Goal: Information Seeking & Learning: Learn about a topic

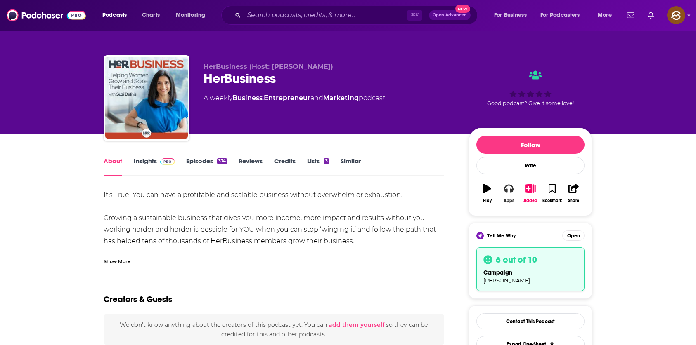
click at [514, 188] on button "Apps" at bounding box center [508, 194] width 21 height 30
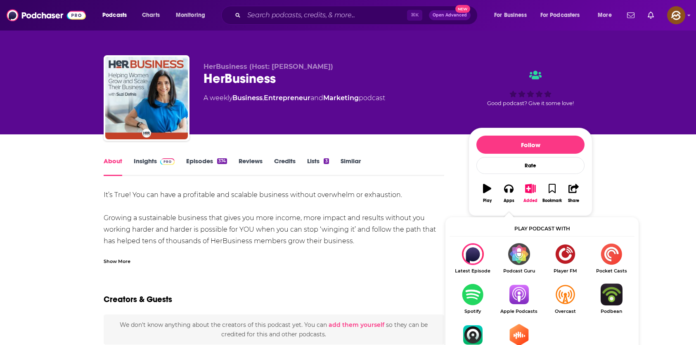
click at [527, 293] on img "Show Listen On dropdown" at bounding box center [518, 295] width 46 height 22
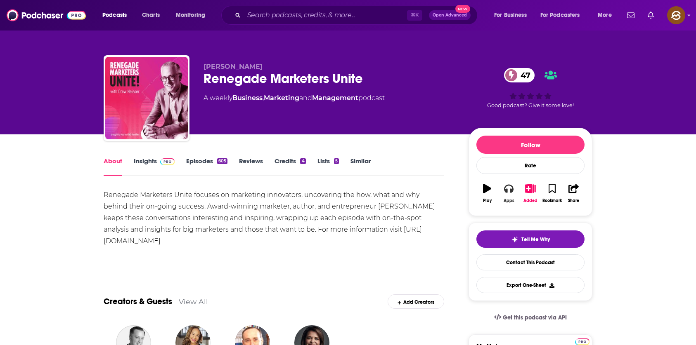
click at [505, 189] on icon "button" at bounding box center [508, 189] width 9 height 8
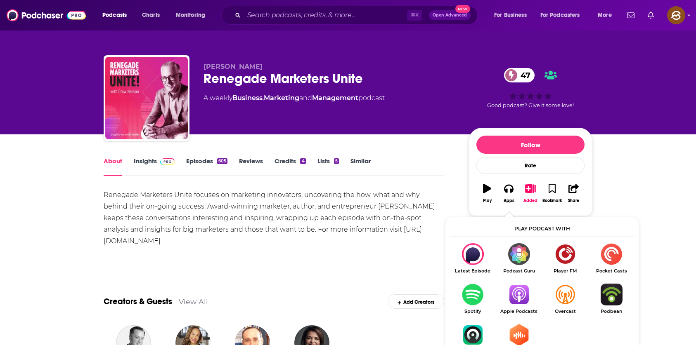
click at [533, 298] on img "Show Listen On dropdown" at bounding box center [518, 295] width 46 height 22
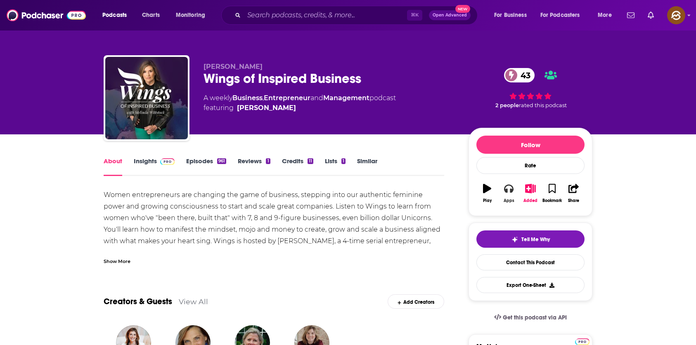
click at [514, 191] on button "Apps" at bounding box center [508, 194] width 21 height 30
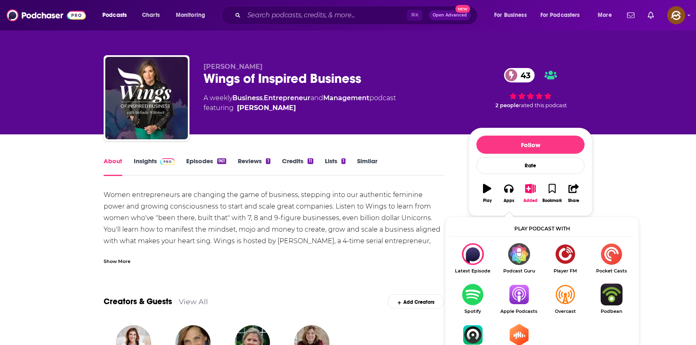
click at [523, 295] on img "Show Listen On dropdown" at bounding box center [518, 295] width 46 height 22
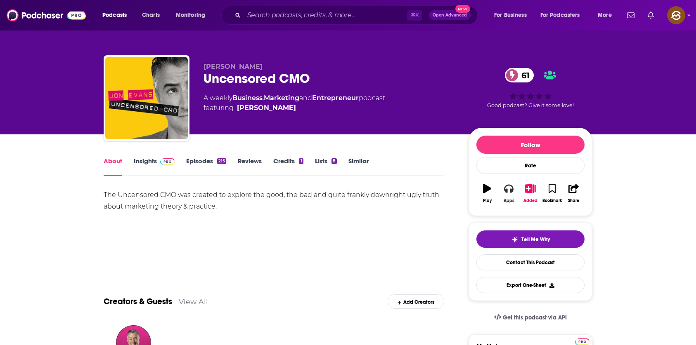
click at [507, 186] on icon "button" at bounding box center [508, 188] width 9 height 9
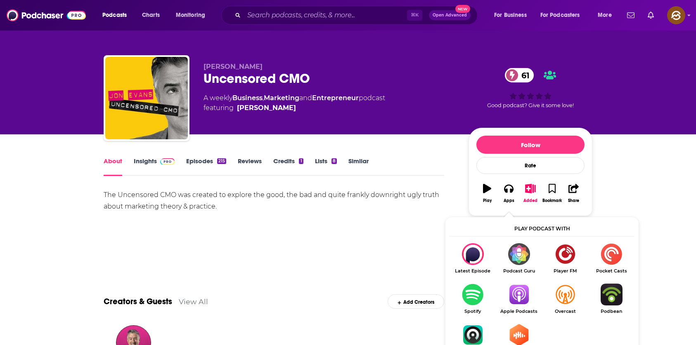
click at [515, 294] on img "Show Listen On dropdown" at bounding box center [518, 295] width 46 height 22
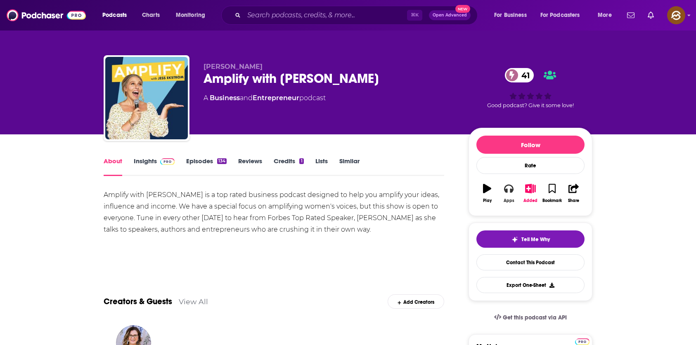
click at [516, 193] on button "Apps" at bounding box center [508, 194] width 21 height 30
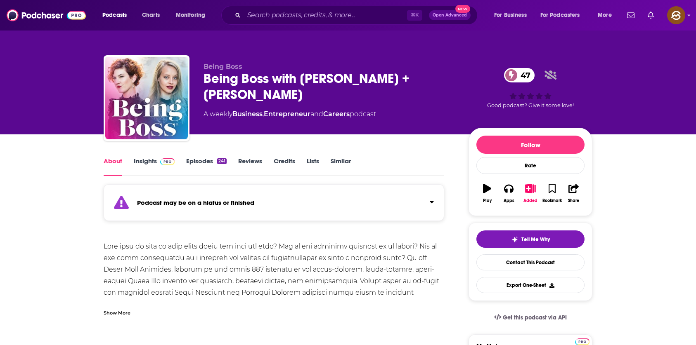
click at [150, 165] on link "Insights" at bounding box center [154, 166] width 41 height 19
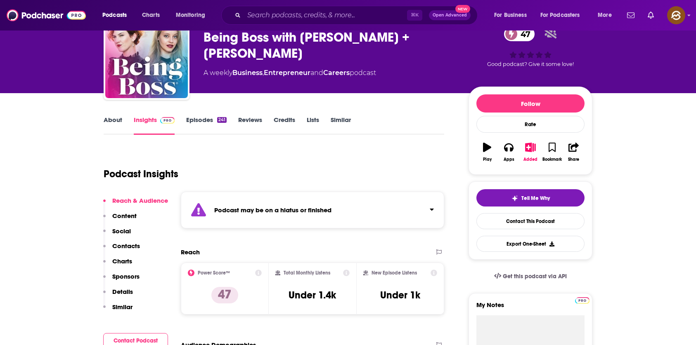
scroll to position [170, 0]
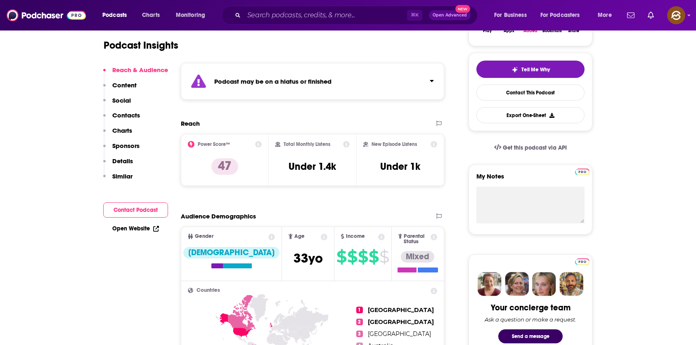
click at [127, 137] on button "Charts" at bounding box center [117, 134] width 29 height 15
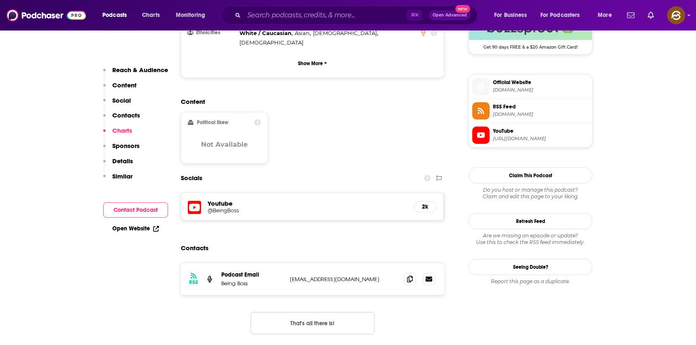
click at [126, 144] on p "Sponsors" at bounding box center [125, 146] width 27 height 8
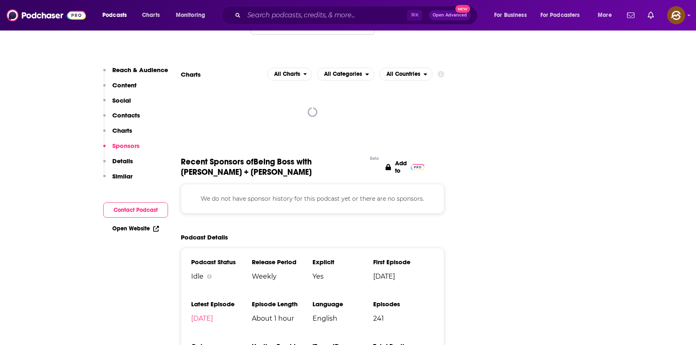
click at [123, 160] on p "Details" at bounding box center [122, 161] width 21 height 8
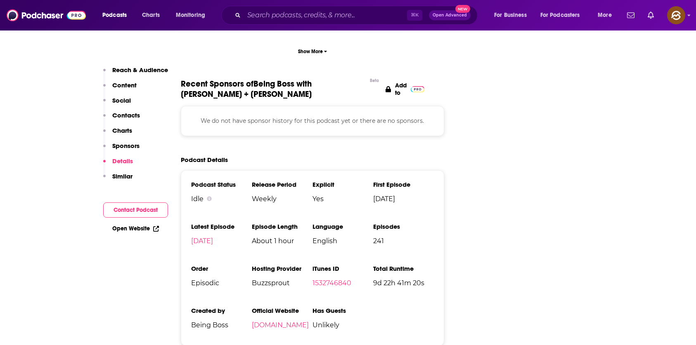
click at [122, 179] on p "Similar" at bounding box center [122, 176] width 20 height 8
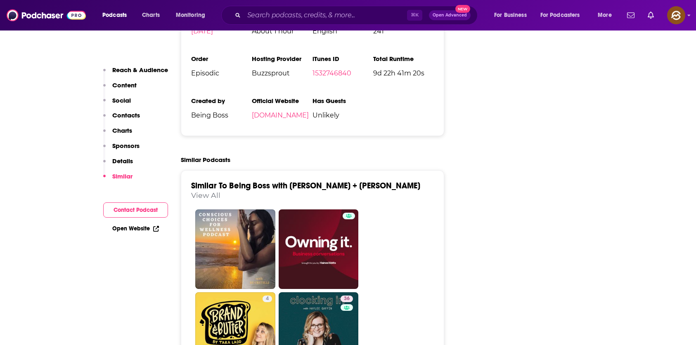
click at [123, 169] on button "Details" at bounding box center [118, 164] width 30 height 15
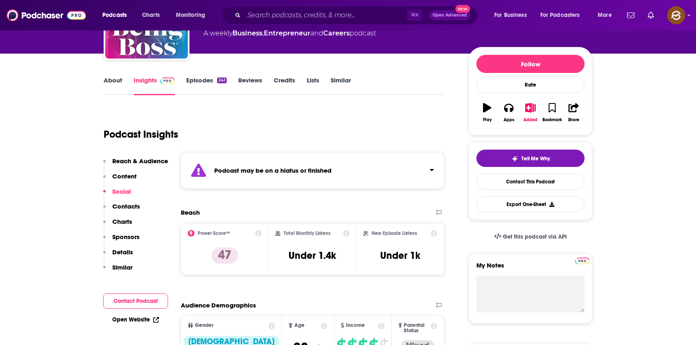
scroll to position [0, 0]
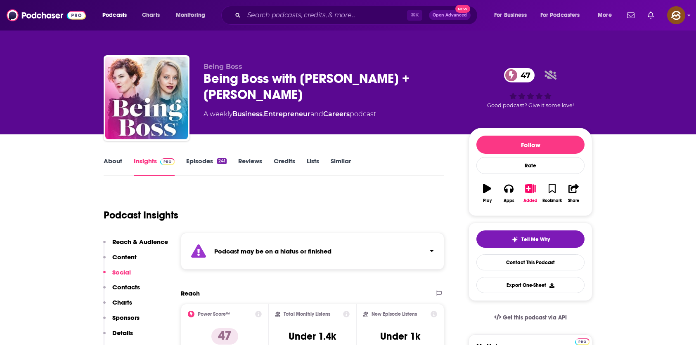
click at [198, 164] on link "Episodes 241" at bounding box center [206, 166] width 40 height 19
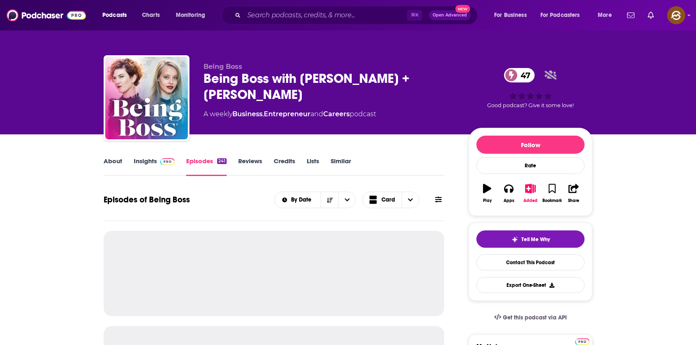
click at [105, 168] on link "About" at bounding box center [113, 166] width 19 height 19
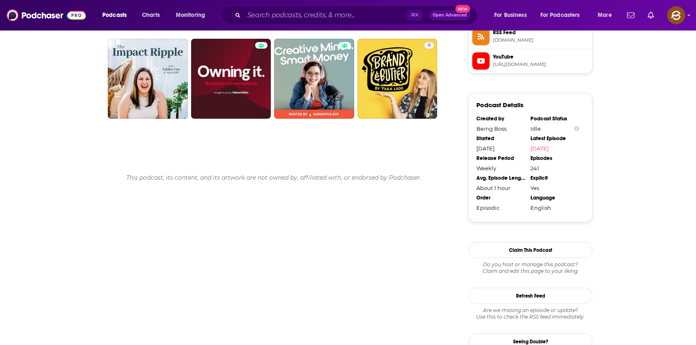
scroll to position [731, 0]
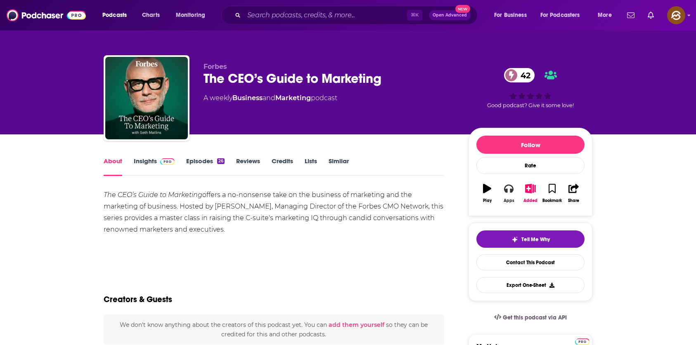
click at [505, 186] on icon "button" at bounding box center [508, 188] width 9 height 9
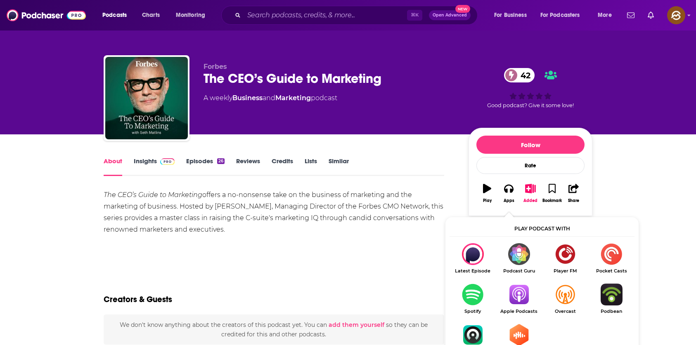
click at [146, 167] on link "Insights" at bounding box center [154, 166] width 41 height 19
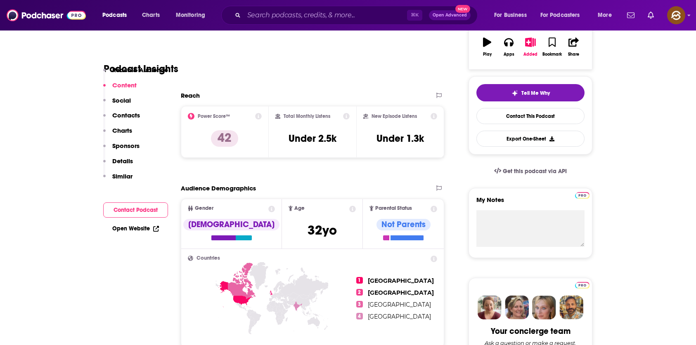
scroll to position [145, 0]
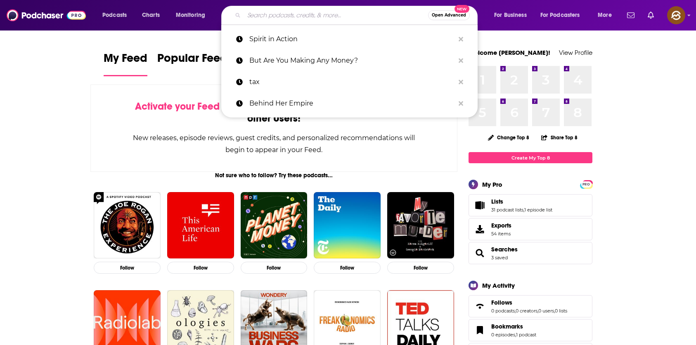
click at [298, 14] on input "Search podcasts, credits, & more..." at bounding box center [336, 15] width 184 height 13
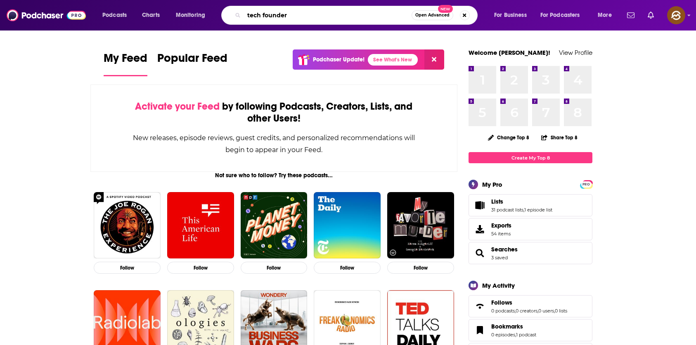
type input "tech founder"
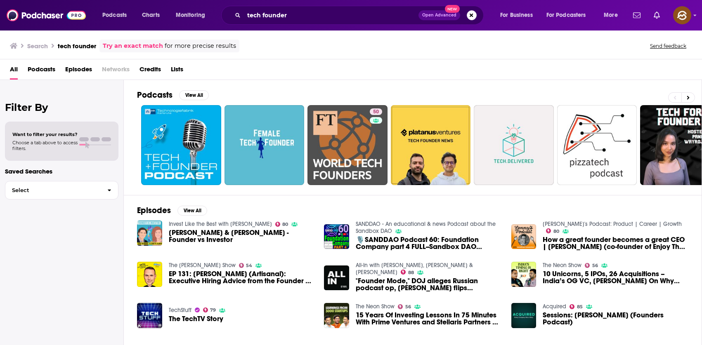
click at [43, 73] on span "Podcasts" at bounding box center [42, 71] width 28 height 17
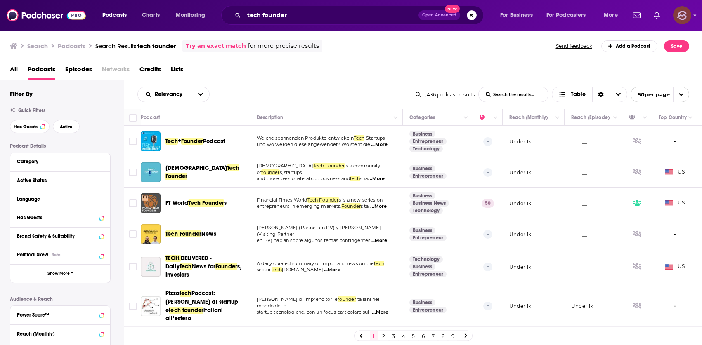
click at [691, 11] on div "Logged in as hey85204" at bounding box center [682, 15] width 18 height 18
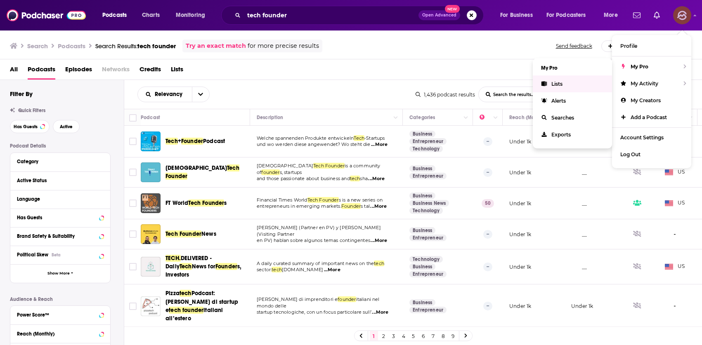
click at [557, 86] on span "Lists" at bounding box center [556, 84] width 11 height 6
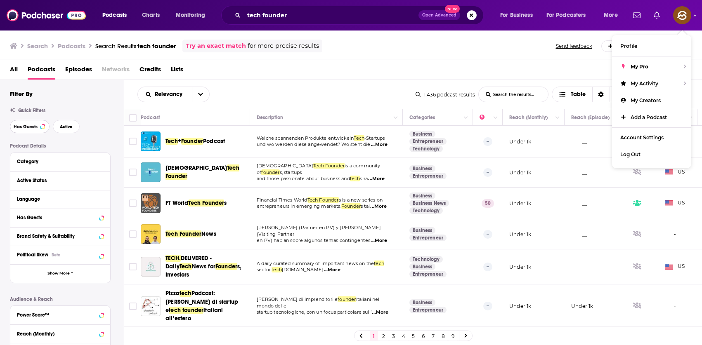
click at [25, 126] on span "Has Guests" at bounding box center [26, 127] width 24 height 5
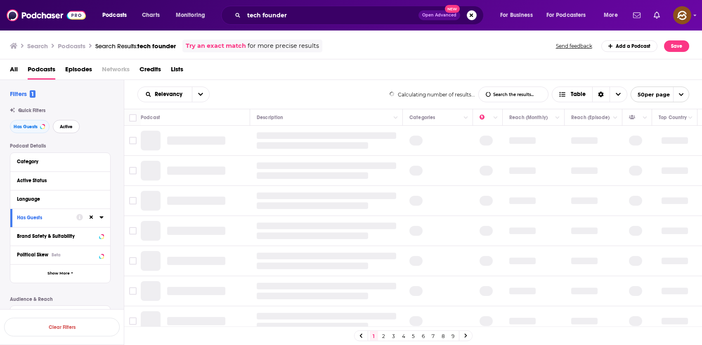
click at [72, 132] on button "Active" at bounding box center [66, 126] width 27 height 13
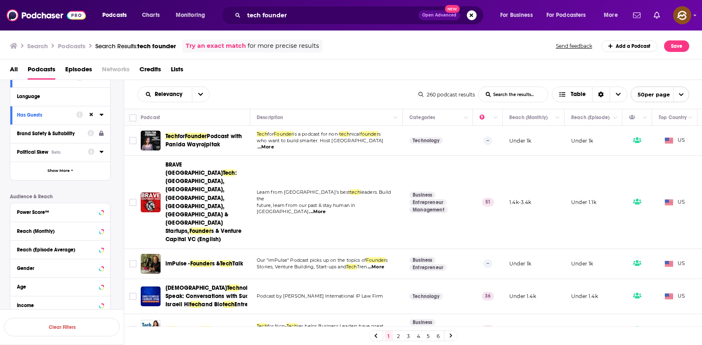
scroll to position [149, 0]
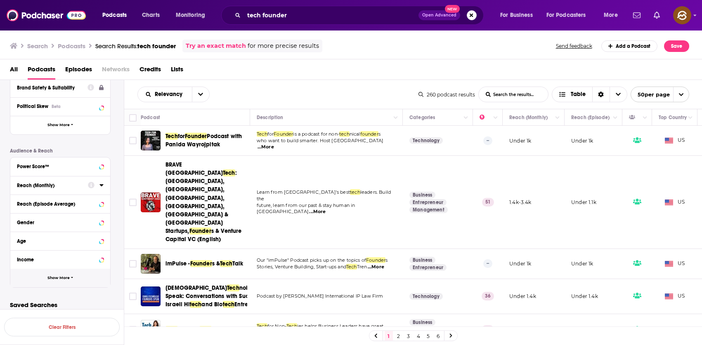
click at [56, 278] on span "Show More" at bounding box center [58, 278] width 22 height 5
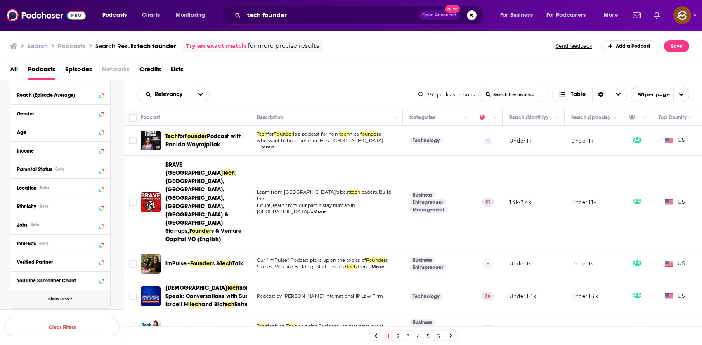
scroll to position [284, 0]
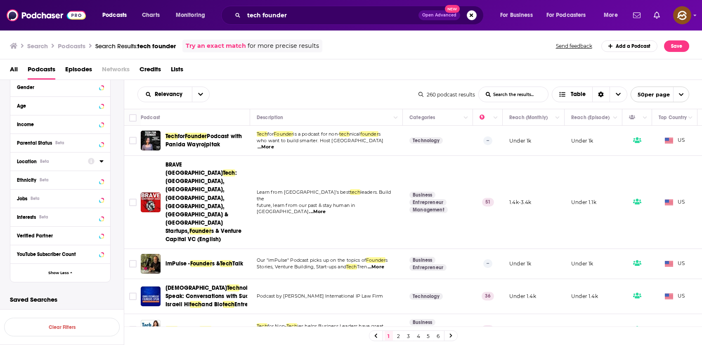
click at [67, 164] on div "Location Beta" at bounding box center [50, 162] width 66 height 6
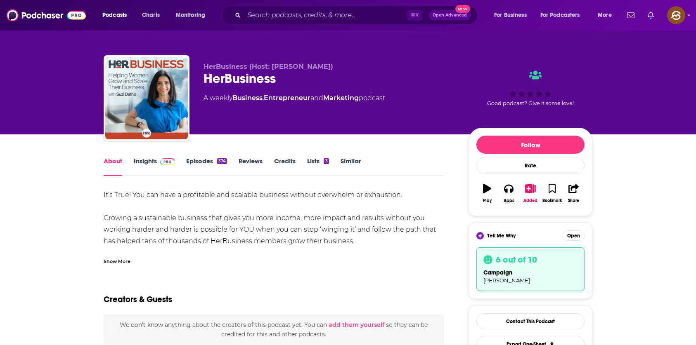
click at [141, 158] on link "Insights" at bounding box center [154, 166] width 41 height 19
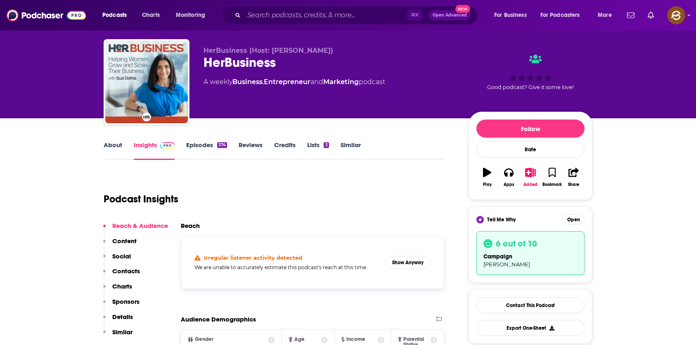
scroll to position [101, 0]
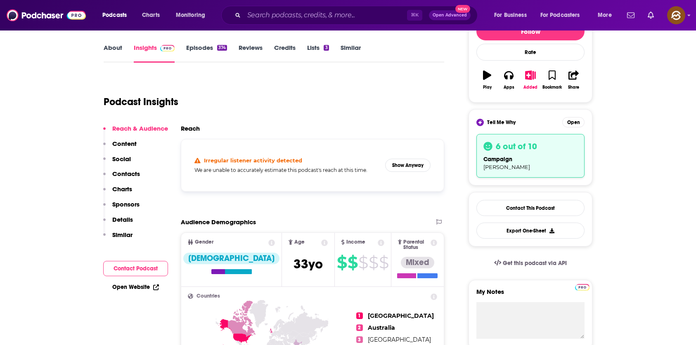
click at [132, 146] on p "Content" at bounding box center [124, 144] width 24 height 8
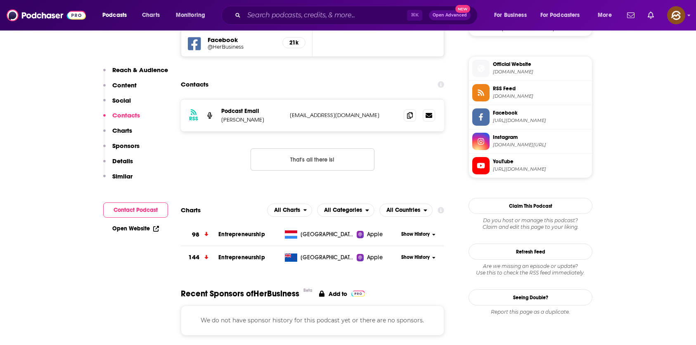
scroll to position [789, 0]
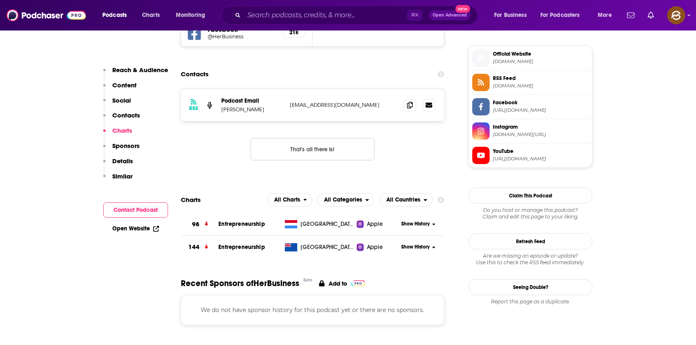
click at [122, 149] on p "Sponsors" at bounding box center [125, 146] width 27 height 8
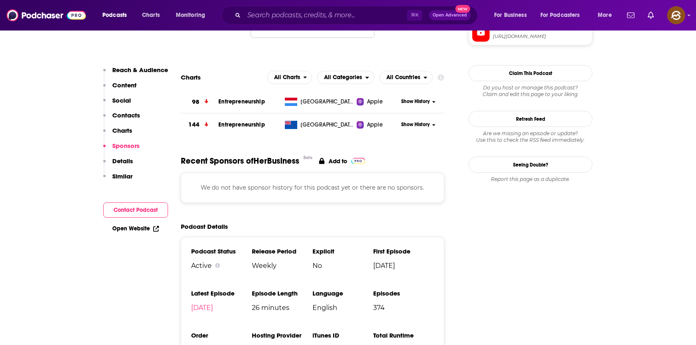
click at [123, 162] on p "Details" at bounding box center [122, 161] width 21 height 8
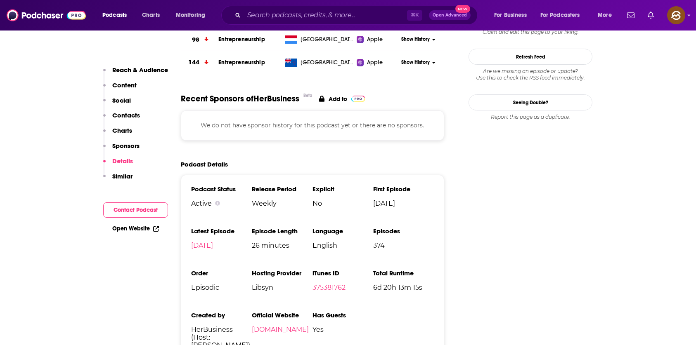
scroll to position [978, 0]
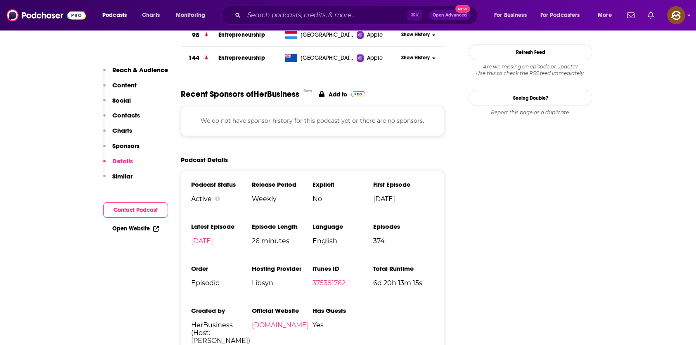
click p "Similar"
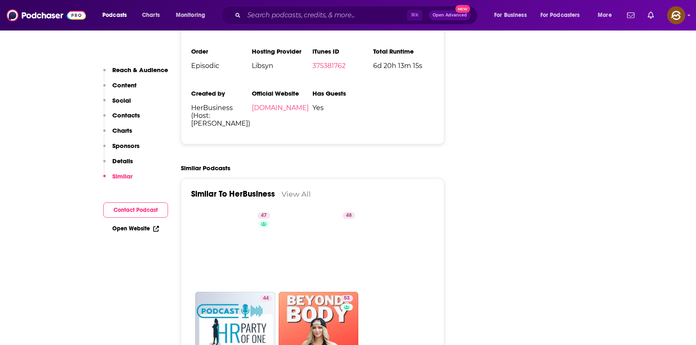
scroll to position [1196, 0]
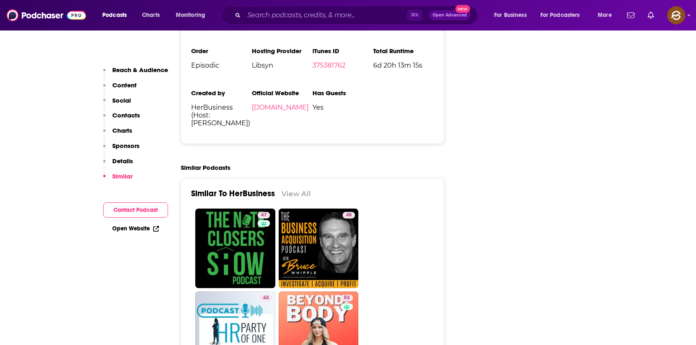
click p "Details"
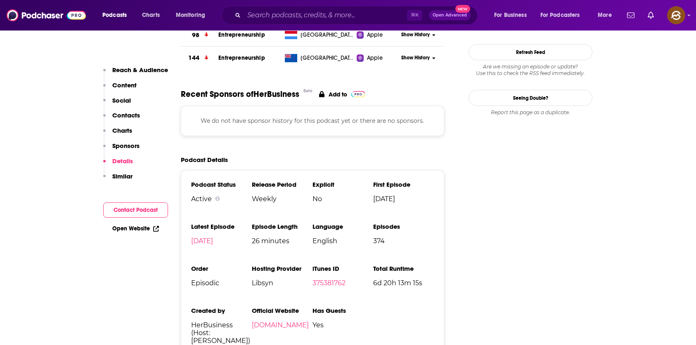
click button "Sponsors"
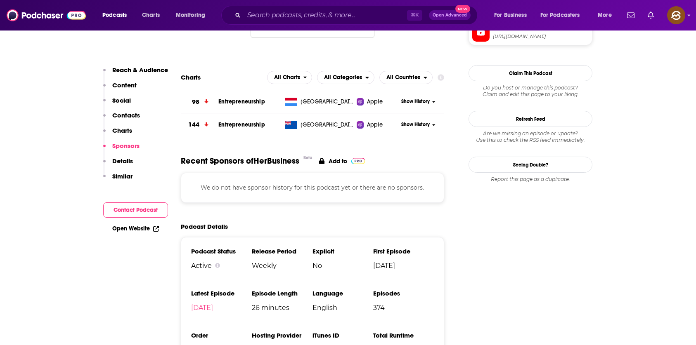
click p "Charts"
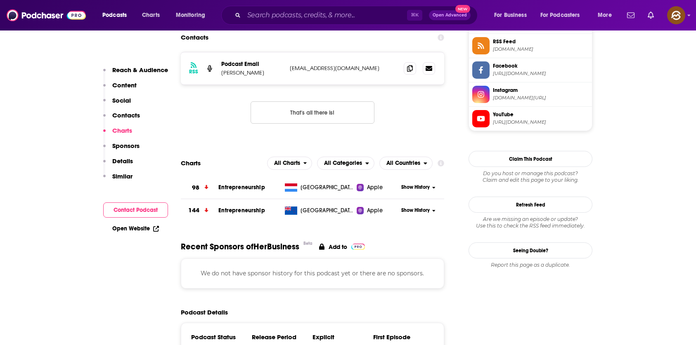
click button "Contacts"
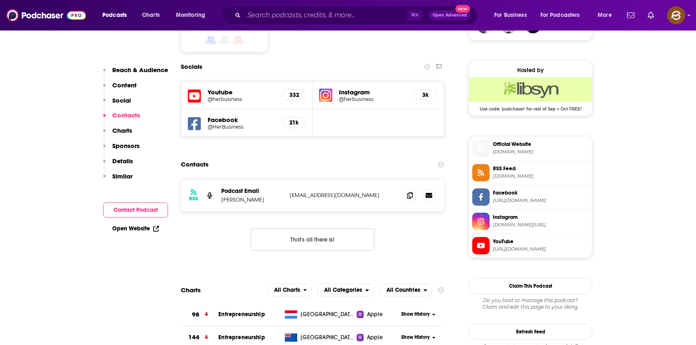
click p "Social"
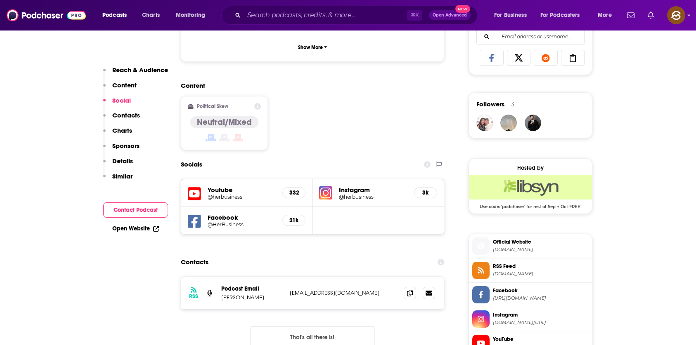
click button "Content"
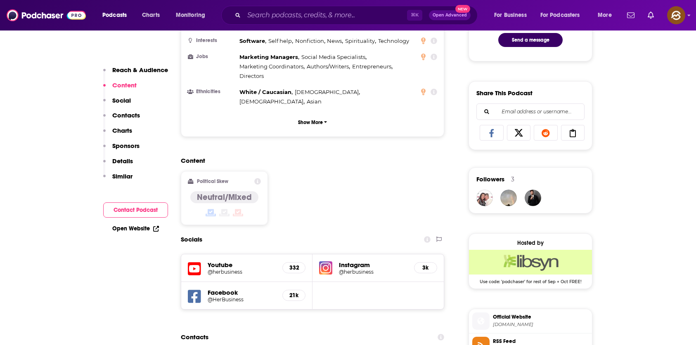
click p "Reach & Audience"
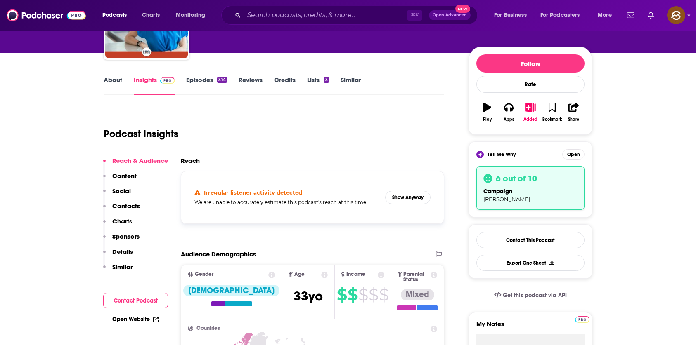
scroll to position [78, 0]
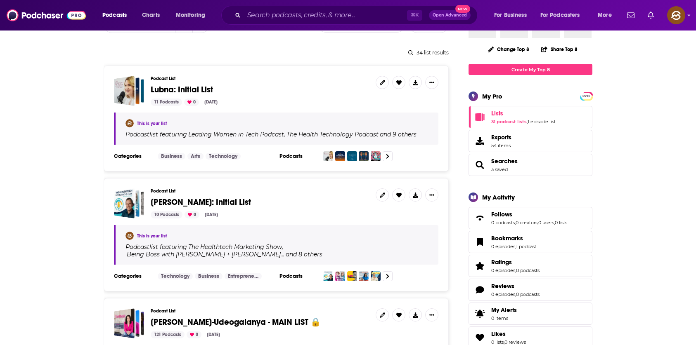
scroll to position [95, 0]
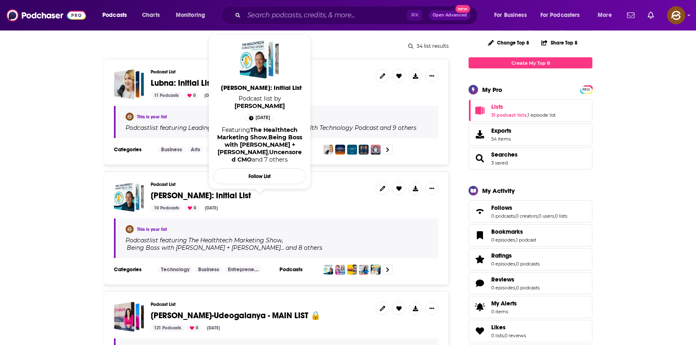
click at [181, 192] on span "[PERSON_NAME]: Initial List" at bounding box center [201, 196] width 100 height 10
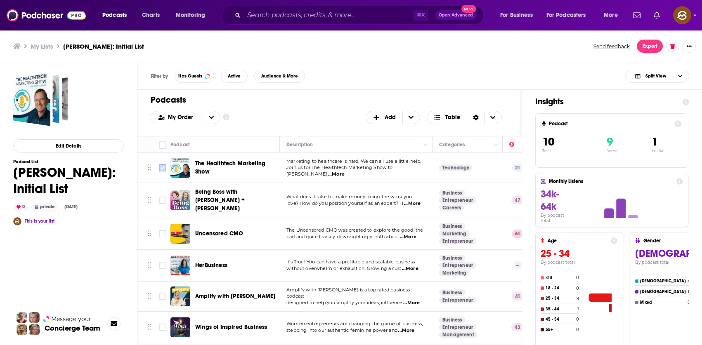
click at [162, 165] on input "Toggle select row" at bounding box center [162, 167] width 7 height 7
checkbox input "true"
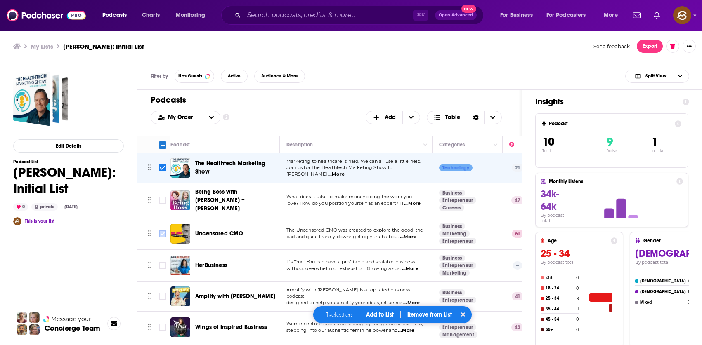
click at [160, 231] on input "Toggle select row" at bounding box center [162, 233] width 7 height 7
checkbox input "true"
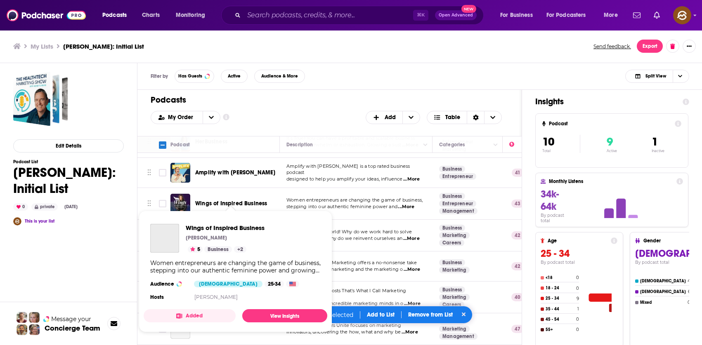
scroll to position [127, 0]
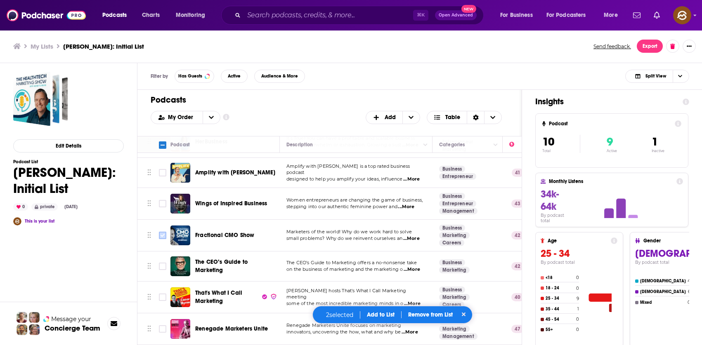
click at [165, 232] on input "Toggle select row" at bounding box center [162, 235] width 7 height 7
checkbox input "true"
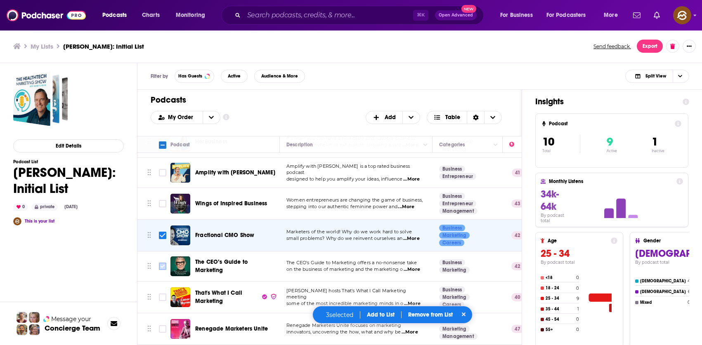
click at [164, 263] on input "Toggle select row" at bounding box center [162, 266] width 7 height 7
checkbox input "true"
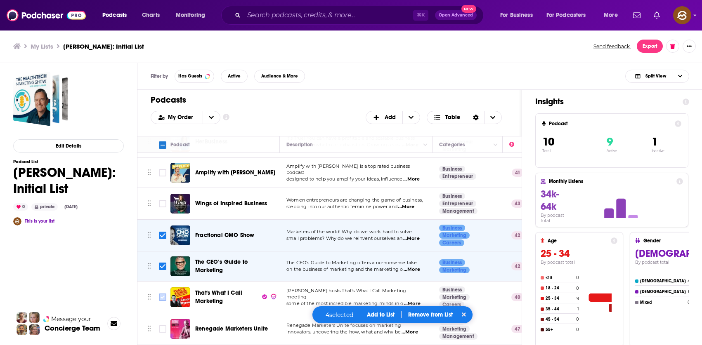
click at [159, 294] on input "Toggle select row" at bounding box center [162, 297] width 7 height 7
checkbox input "true"
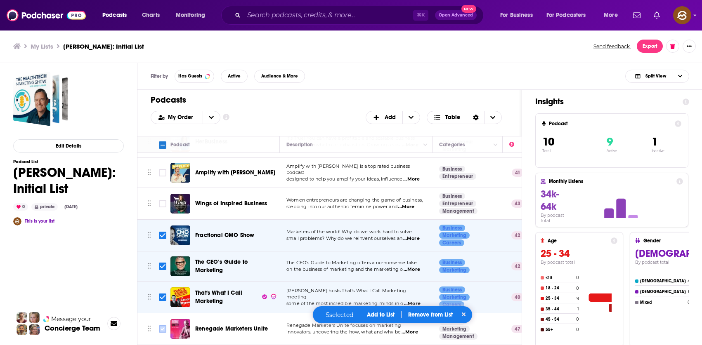
click at [161, 326] on input "Toggle select row" at bounding box center [162, 329] width 7 height 7
checkbox input "true"
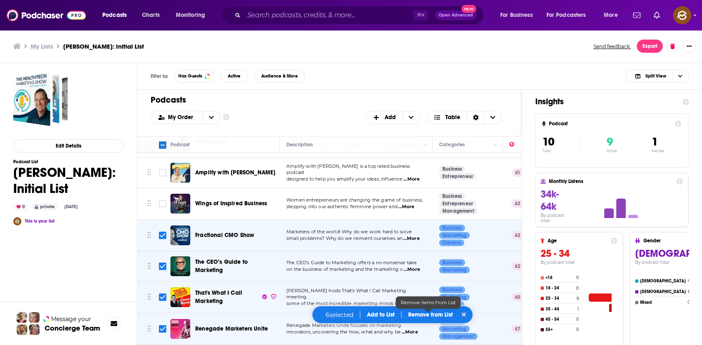
click at [438, 314] on p "Remove from List" at bounding box center [430, 314] width 45 height 7
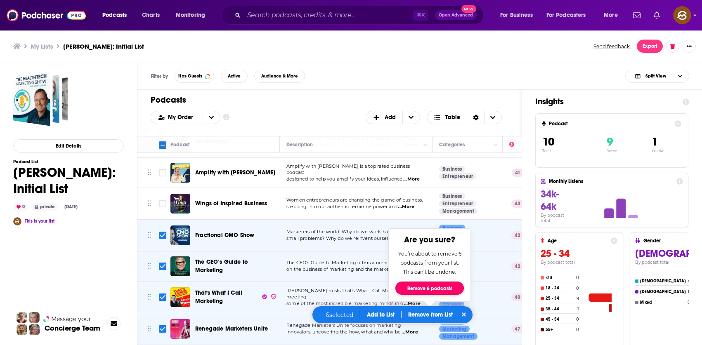
click at [450, 288] on button "Remove 6 podcasts" at bounding box center [429, 288] width 68 height 13
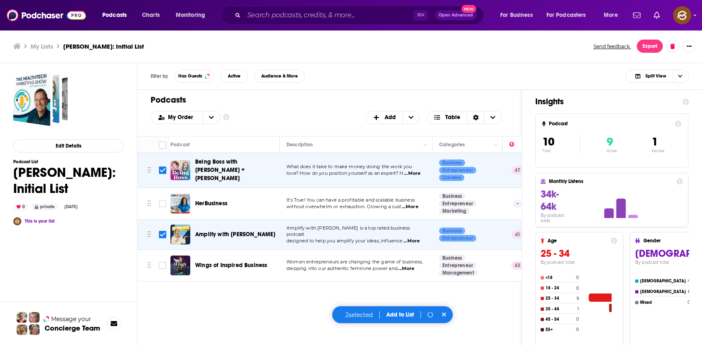
scroll to position [0, 0]
checkbox input "false"
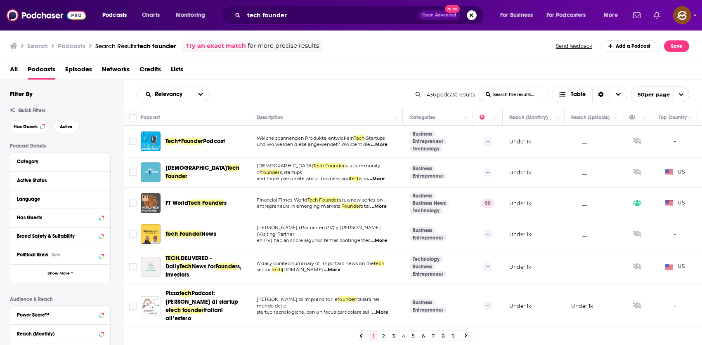
click at [210, 205] on div "Podcasts Charts Monitoring tech founder Open Advanced New For Business For Podc…" at bounding box center [351, 172] width 702 height 345
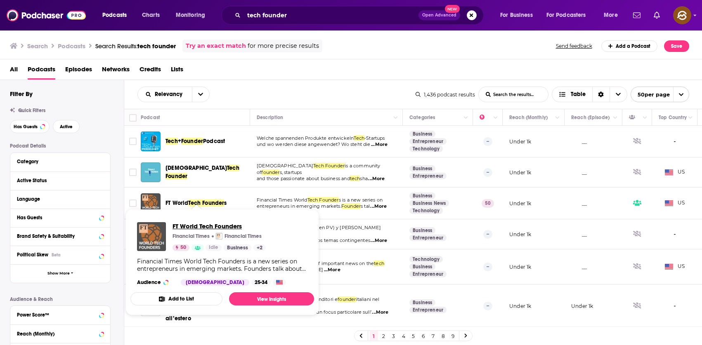
click at [196, 225] on span "FT World Tech Founders" at bounding box center [218, 226] width 93 height 8
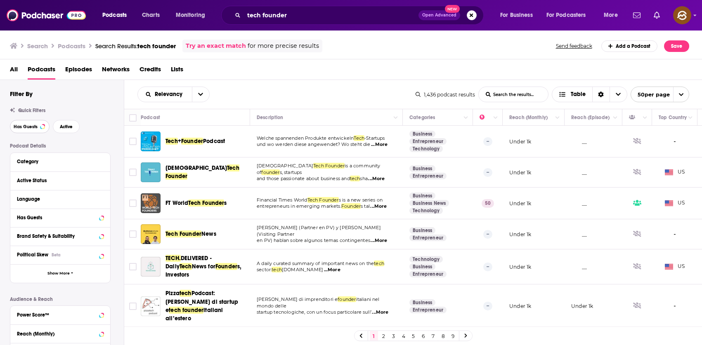
click at [34, 126] on span "Has Guests" at bounding box center [26, 127] width 24 height 5
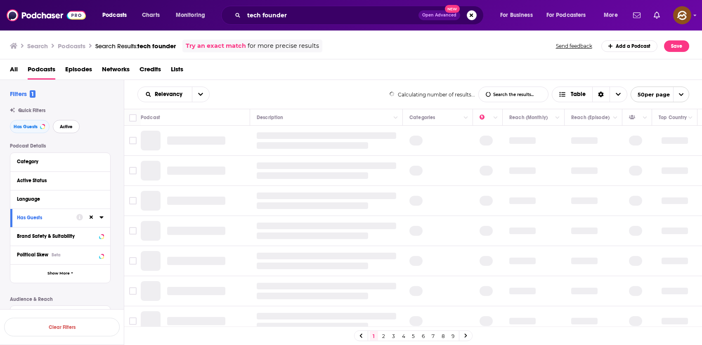
click at [70, 126] on span "Active" at bounding box center [66, 127] width 13 height 5
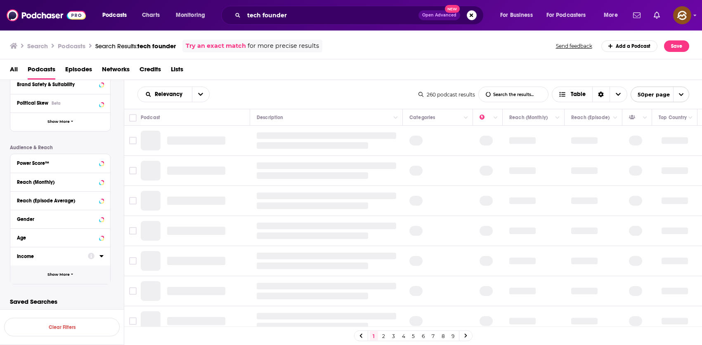
scroll to position [154, 0]
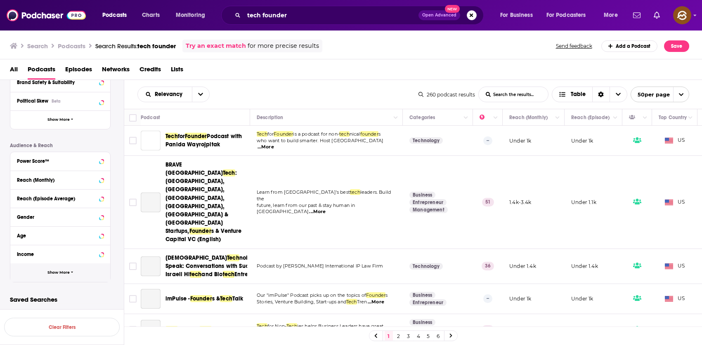
click at [68, 275] on span "Show More" at bounding box center [58, 273] width 22 height 5
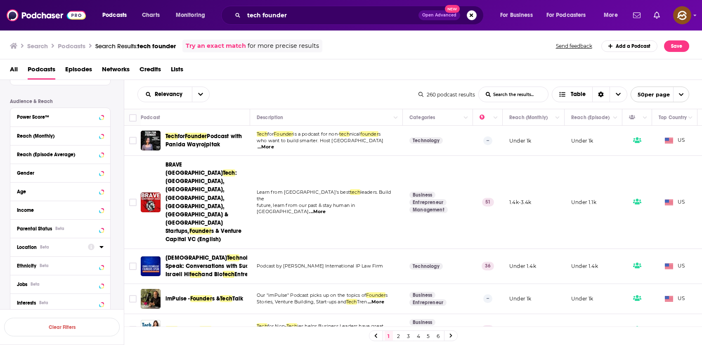
click at [71, 245] on div "Location Beta" at bounding box center [50, 248] width 66 height 6
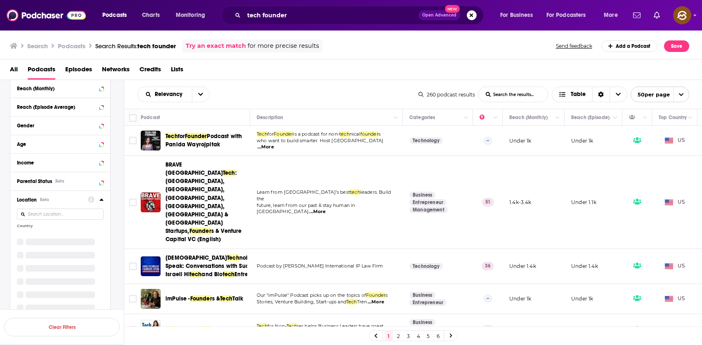
scroll to position [247, 0]
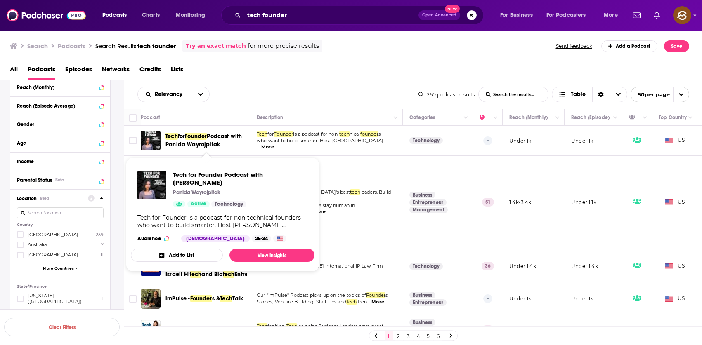
click at [188, 137] on span "Founder" at bounding box center [196, 136] width 22 height 7
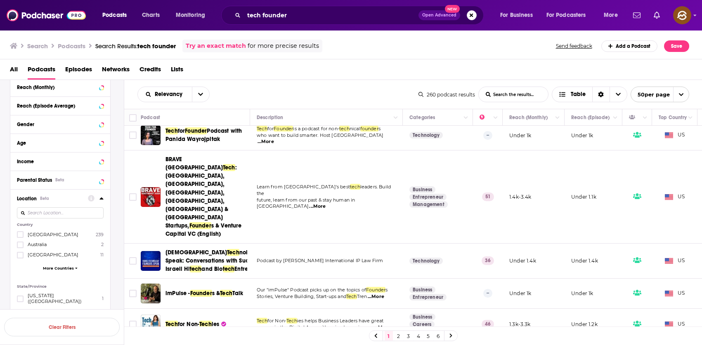
scroll to position [11, 0]
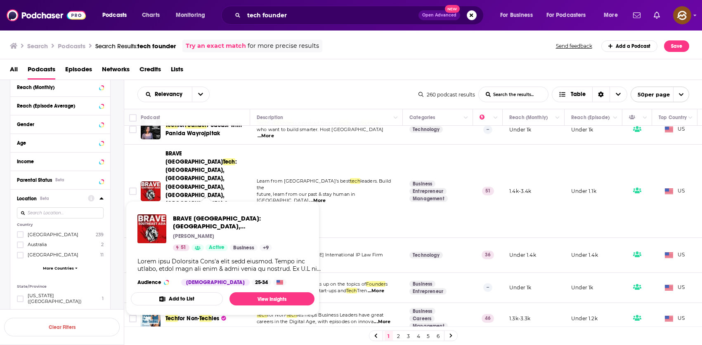
click at [194, 160] on span ": Singapore, Indonesia, Vietnam, Philippines, Thailand & Malaysia Startups," at bounding box center [200, 190] width 71 height 65
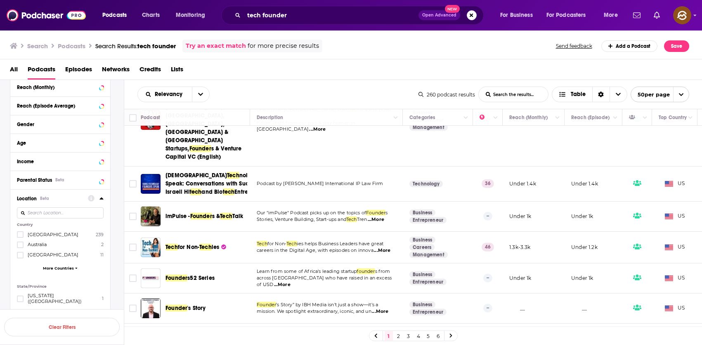
scroll to position [88, 0]
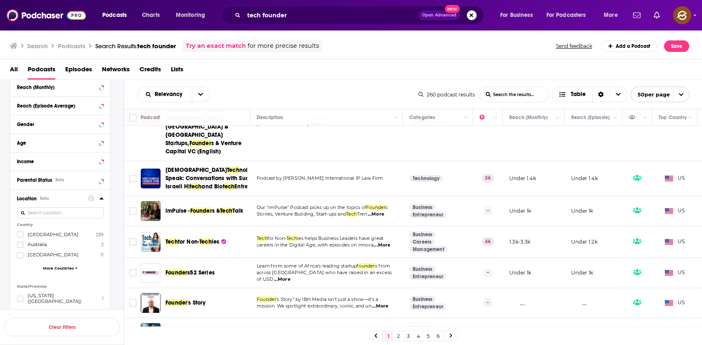
click at [35, 234] on span "[GEOGRAPHIC_DATA]" at bounding box center [53, 235] width 51 height 6
click at [20, 237] on input "multiSelectOption-unitedstates-0" at bounding box center [20, 237] width 0 height 0
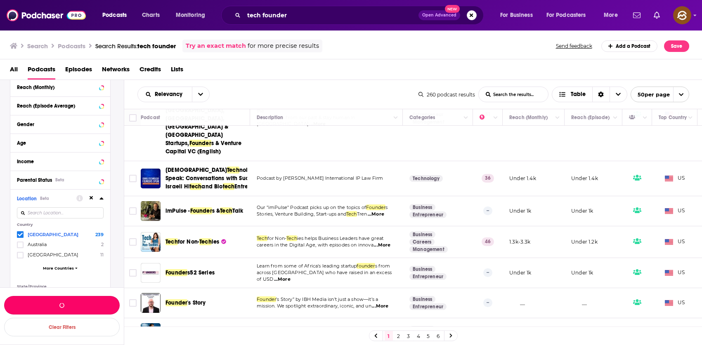
click at [96, 302] on button "button" at bounding box center [62, 305] width 116 height 19
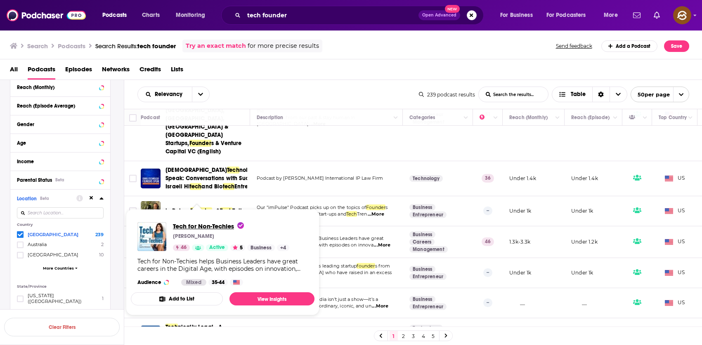
click at [187, 229] on span "Tech for Non-Techies" at bounding box center [208, 226] width 71 height 8
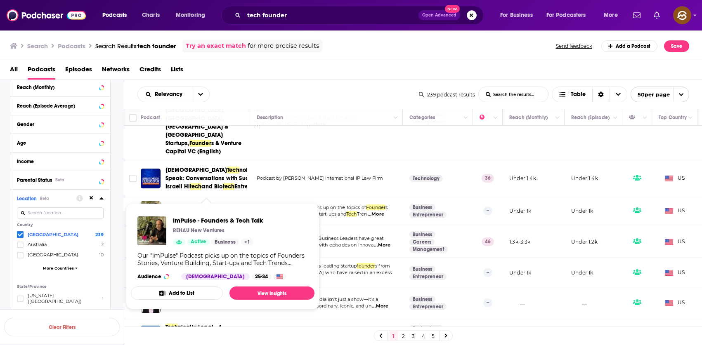
click at [182, 208] on span "imPulse -" at bounding box center [177, 211] width 25 height 7
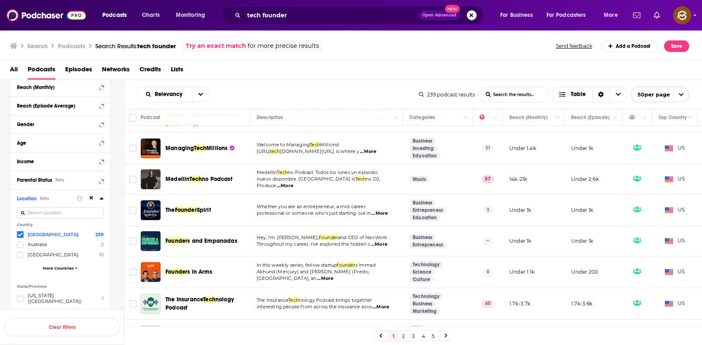
scroll to position [564, 0]
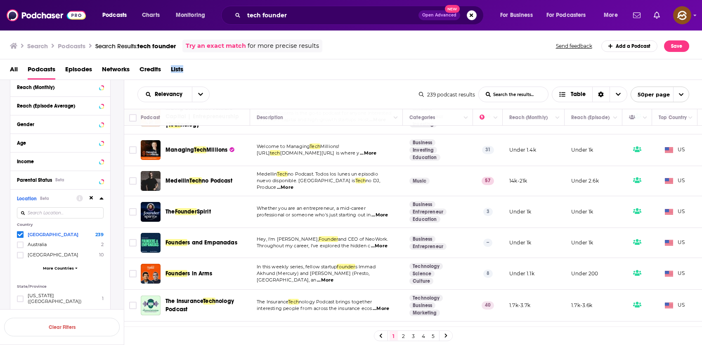
drag, startPoint x: 331, startPoint y: 66, endPoint x: 335, endPoint y: 68, distance: 5.0
click at [334, 67] on div "All Podcasts Episodes Networks Credits Lists" at bounding box center [353, 71] width 686 height 17
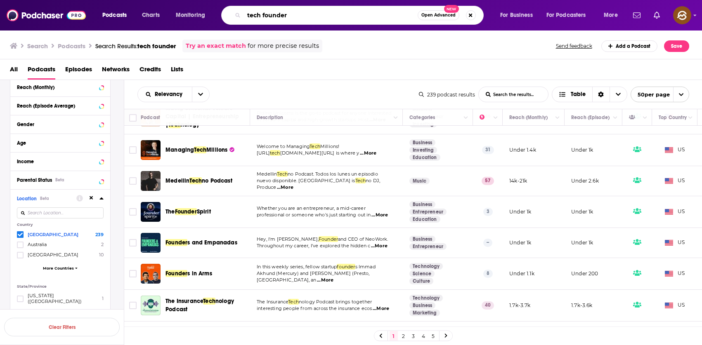
drag, startPoint x: 280, startPoint y: 13, endPoint x: 203, endPoint y: 11, distance: 77.2
click at [203, 11] on div "Podcasts Charts Monitoring tech founder Open Advanced New For Business For Podc…" at bounding box center [361, 15] width 529 height 19
type input "health tech"
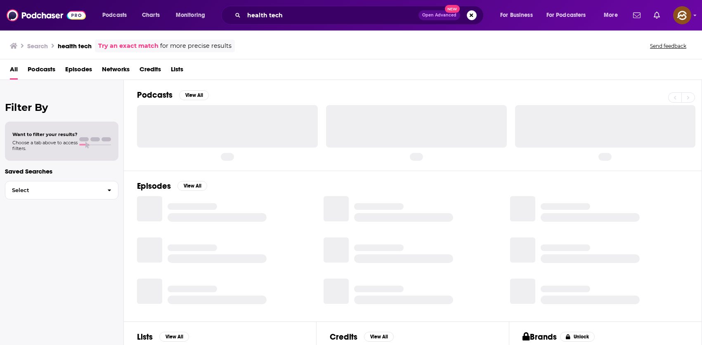
click at [64, 66] on div "All Podcasts Episodes Networks Credits Lists" at bounding box center [352, 71] width 685 height 17
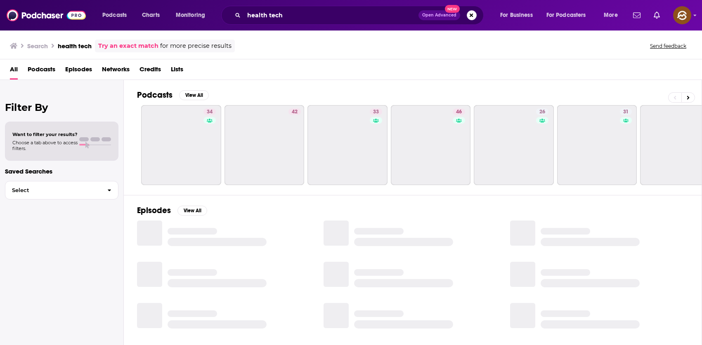
click at [78, 70] on span "Episodes" at bounding box center [78, 71] width 27 height 17
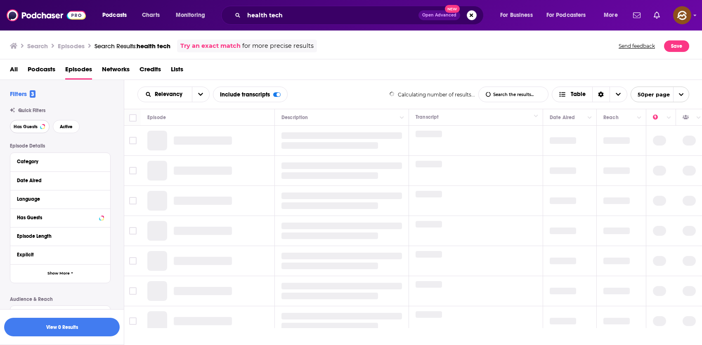
click at [28, 129] on span "Has Guests" at bounding box center [26, 127] width 24 height 5
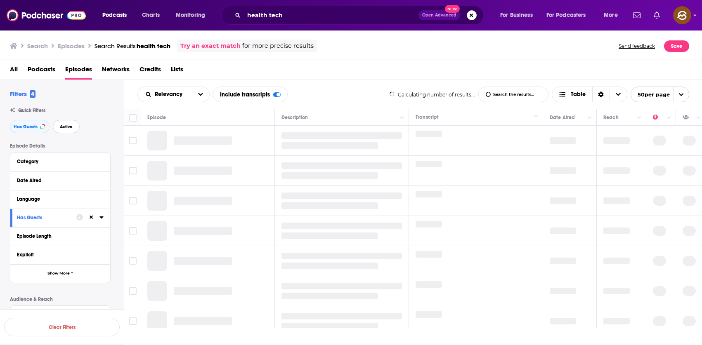
click at [59, 127] on button "Active" at bounding box center [66, 126] width 27 height 13
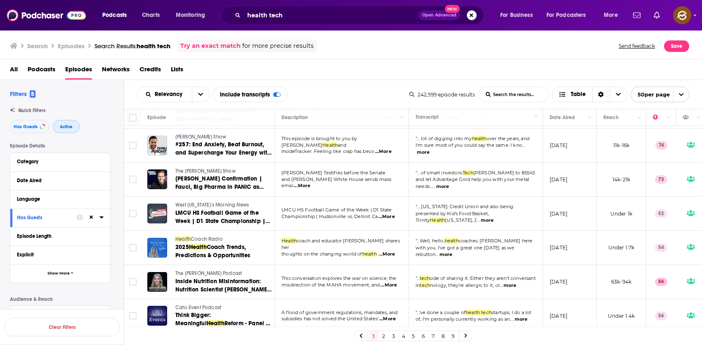
scroll to position [103, 0]
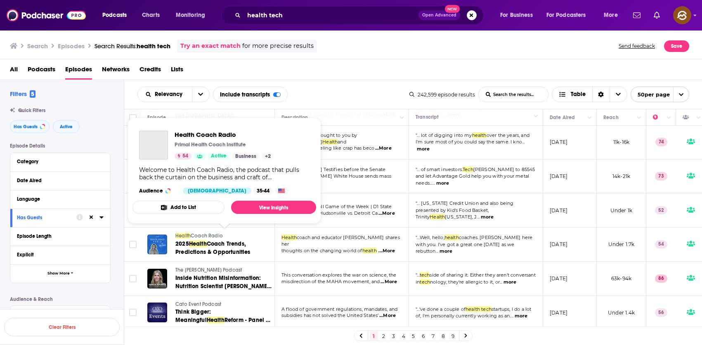
click at [204, 236] on span "Coach Radio" at bounding box center [207, 236] width 32 height 6
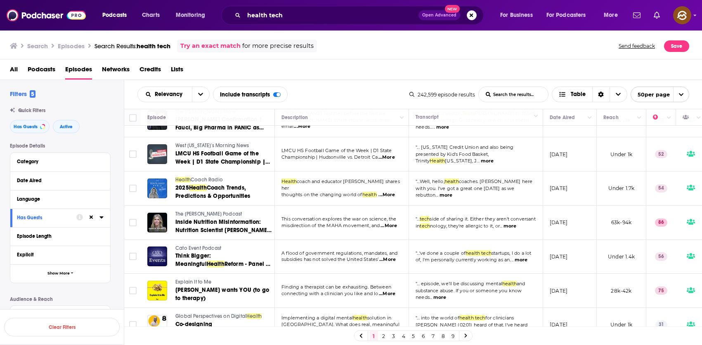
scroll to position [163, 0]
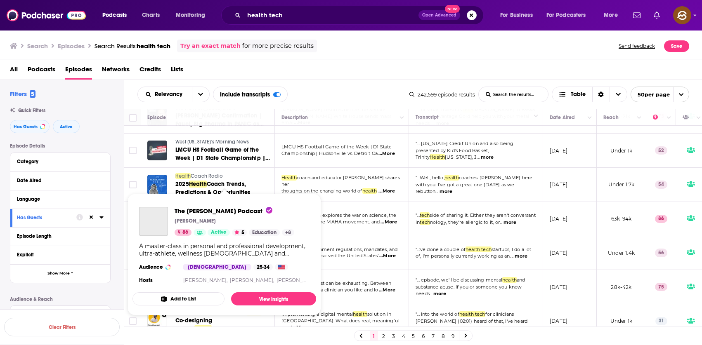
click at [205, 208] on div "Podcasts Charts Monitoring health tech Open Advanced New For Business For Podca…" at bounding box center [351, 172] width 702 height 345
click at [211, 210] on span "The Rich Roll Podcast" at bounding box center [224, 211] width 98 height 8
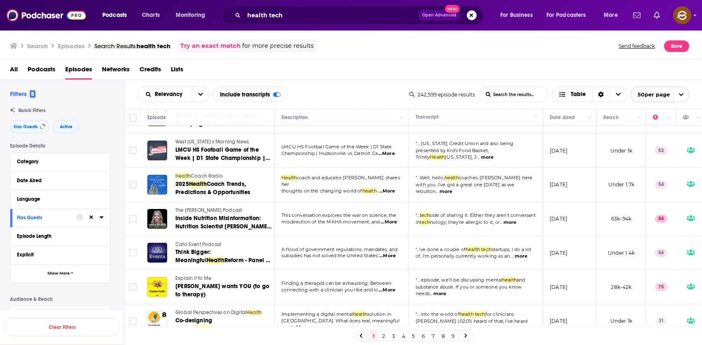
click at [68, 101] on div "Filters 5 Quick Filters Has Guests Active Episode Details Category Date Aired L…" at bounding box center [67, 327] width 114 height 474
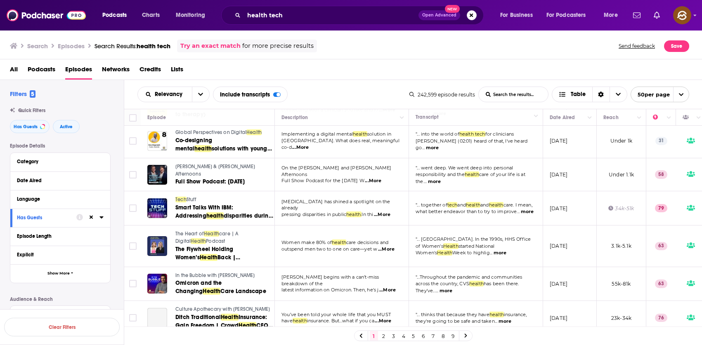
scroll to position [352, 0]
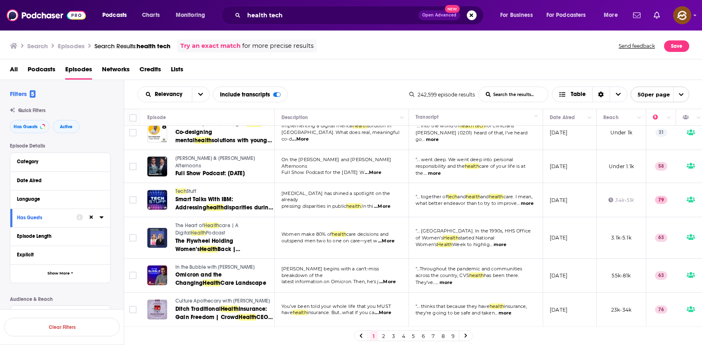
click at [178, 189] on span "Tech" at bounding box center [180, 192] width 11 height 6
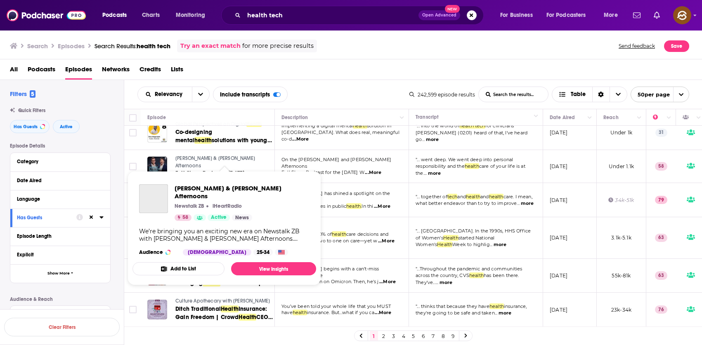
click at [217, 160] on span "Matt Heath & Tyler Adams Afternoons" at bounding box center [215, 162] width 80 height 13
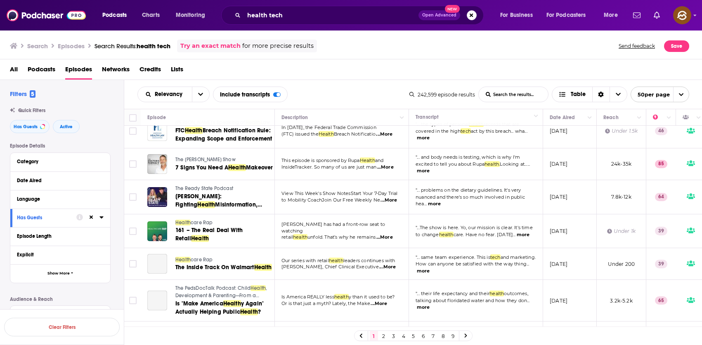
scroll to position [565, 0]
click at [51, 72] on span "Podcasts" at bounding box center [42, 71] width 28 height 17
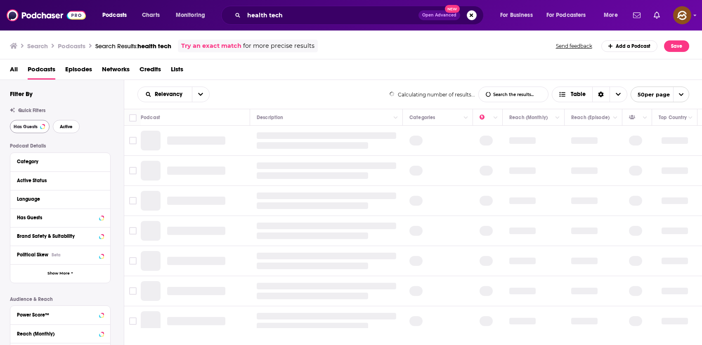
click at [62, 127] on span "Active" at bounding box center [66, 127] width 13 height 5
click at [35, 129] on span "Has Guests" at bounding box center [26, 127] width 24 height 5
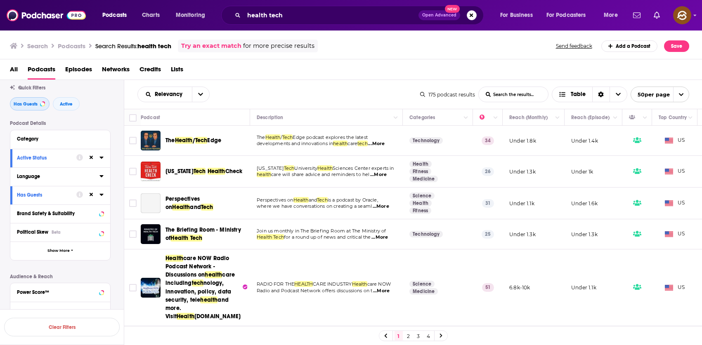
scroll to position [154, 0]
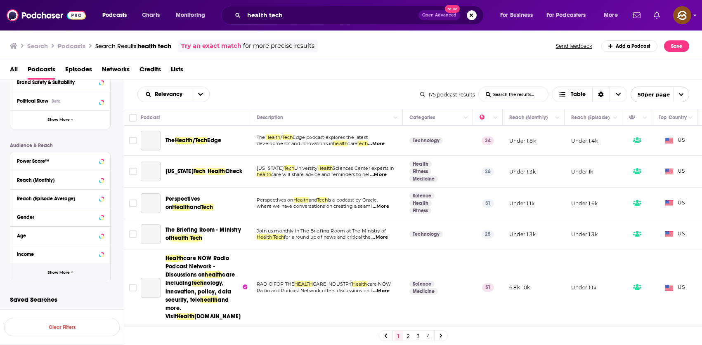
click at [52, 271] on span "Show More" at bounding box center [58, 273] width 22 height 5
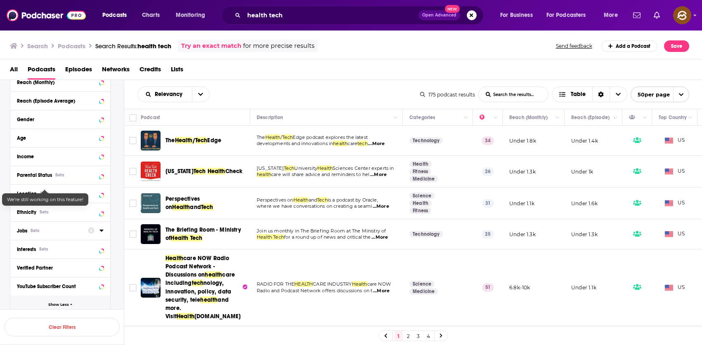
scroll to position [257, 0]
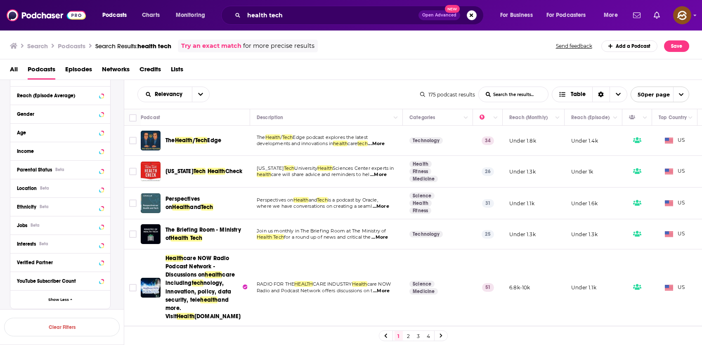
click at [70, 193] on button "Location Beta" at bounding box center [60, 188] width 87 height 10
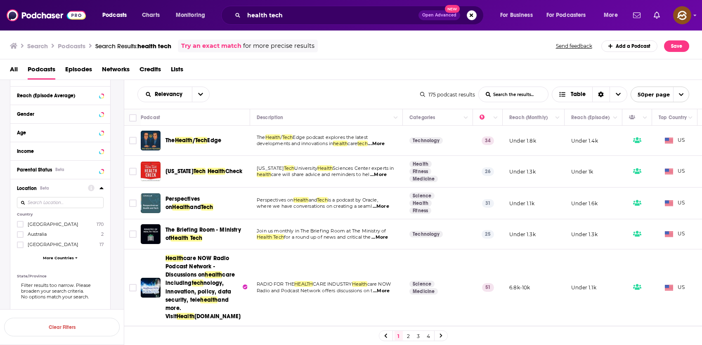
click at [68, 224] on label "United States 170" at bounding box center [60, 224] width 87 height 7
click at [20, 227] on input "multiSelectOption-unitedstates-0" at bounding box center [20, 227] width 0 height 0
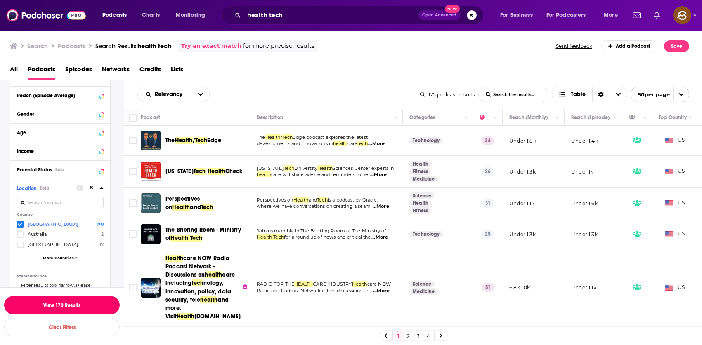
click at [82, 302] on button "View 170 Results" at bounding box center [62, 305] width 116 height 19
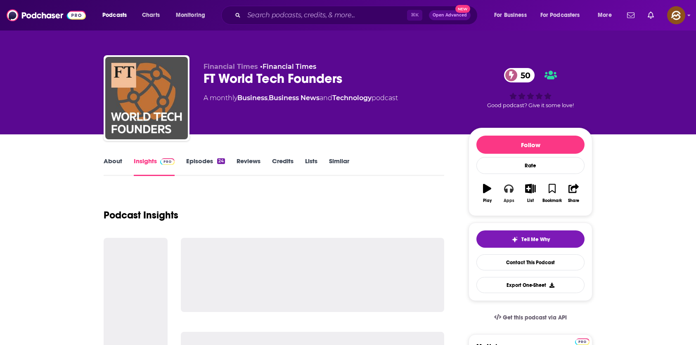
click at [507, 188] on icon "button" at bounding box center [508, 188] width 9 height 9
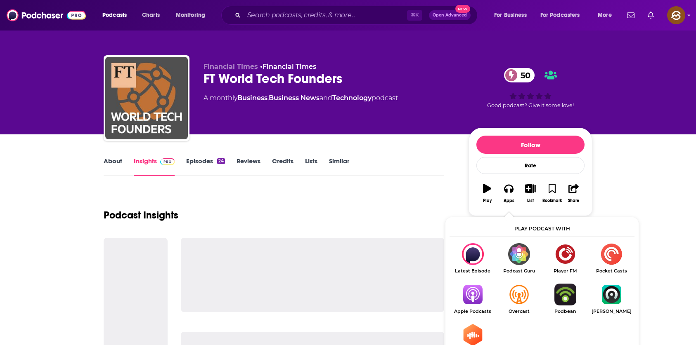
click at [470, 297] on img "Show Listen On dropdown" at bounding box center [472, 295] width 46 height 22
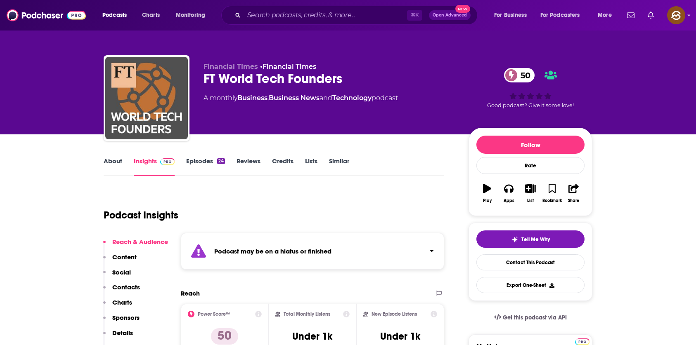
click at [198, 160] on link "Episodes 24" at bounding box center [205, 166] width 39 height 19
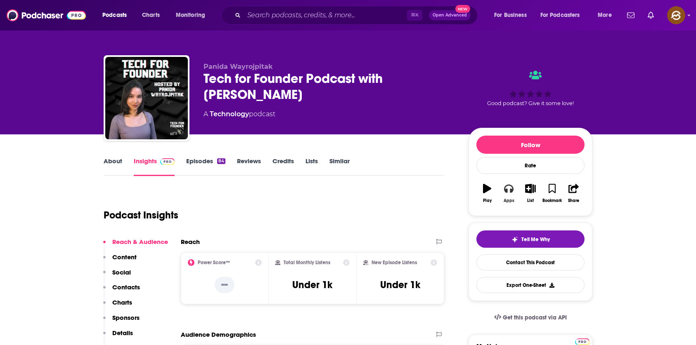
click at [500, 193] on button "Apps" at bounding box center [508, 194] width 21 height 30
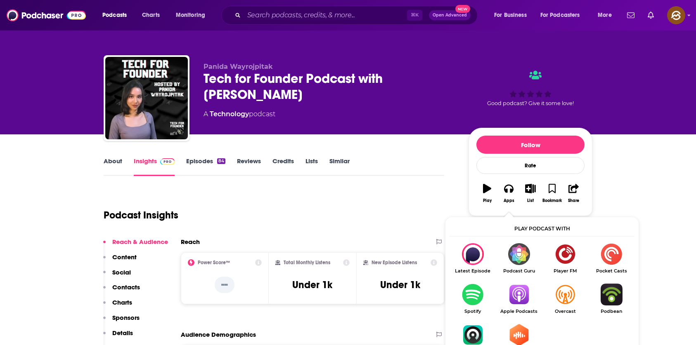
click at [521, 292] on img "Show Listen On dropdown" at bounding box center [518, 295] width 46 height 22
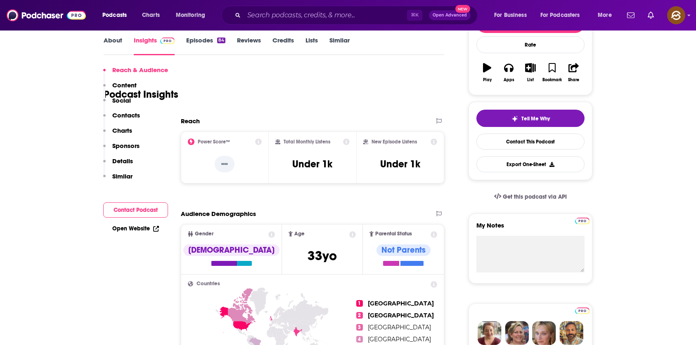
scroll to position [211, 0]
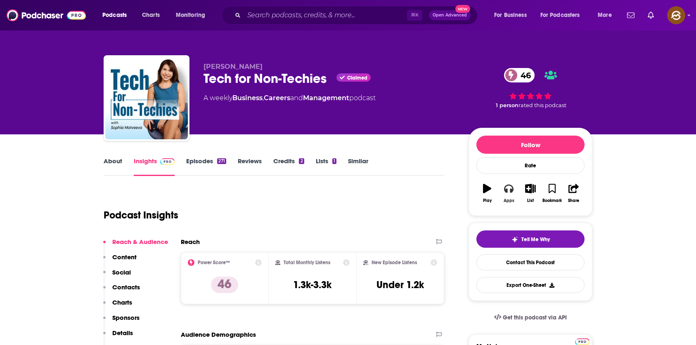
click at [511, 188] on icon "button" at bounding box center [508, 188] width 9 height 9
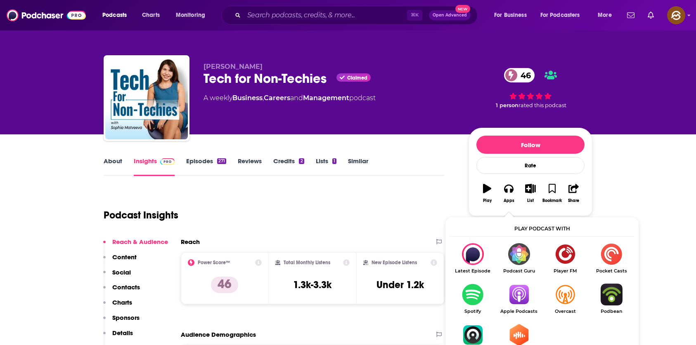
click at [526, 297] on img "Show Listen On dropdown" at bounding box center [518, 295] width 46 height 22
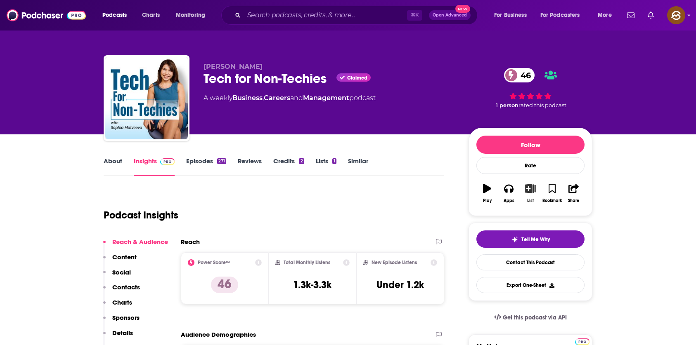
click at [525, 183] on button "List" at bounding box center [529, 194] width 21 height 30
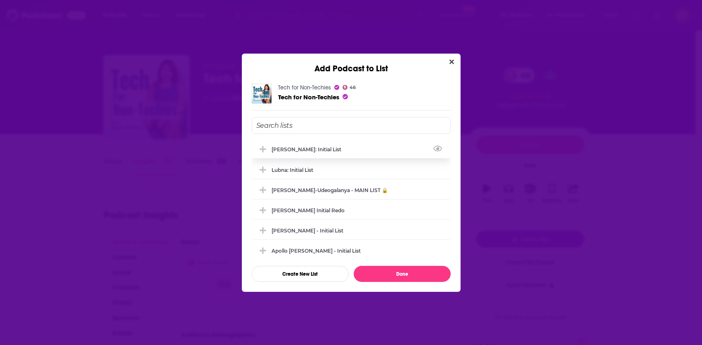
click at [338, 151] on div "[PERSON_NAME]: Initial List" at bounding box center [351, 149] width 199 height 18
click at [424, 268] on button "Done" at bounding box center [402, 274] width 97 height 16
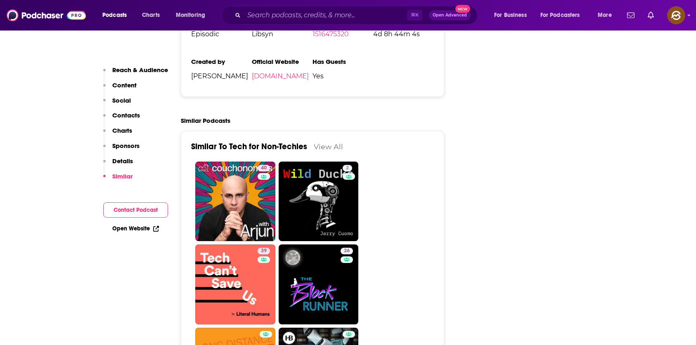
scroll to position [1294, 0]
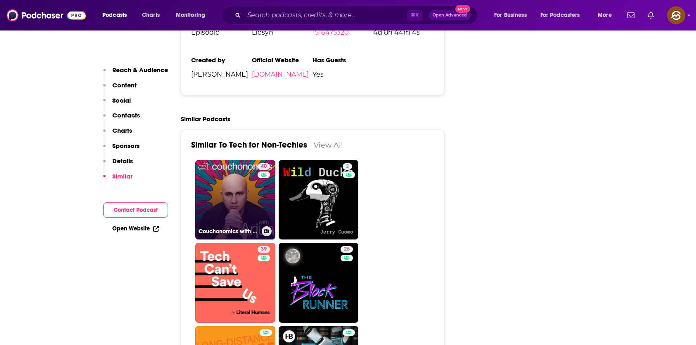
click at [221, 165] on link "40 Couchonomics with Arjun" at bounding box center [235, 200] width 80 height 80
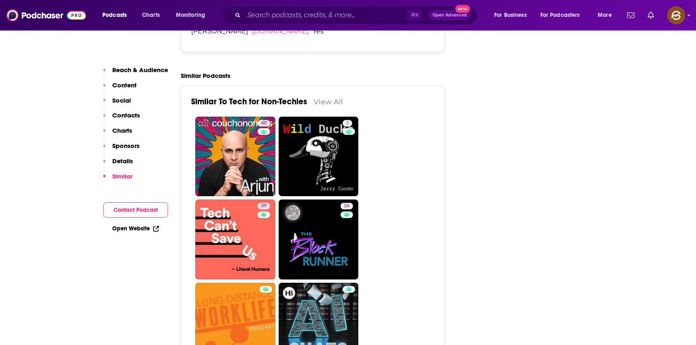
scroll to position [1338, 0]
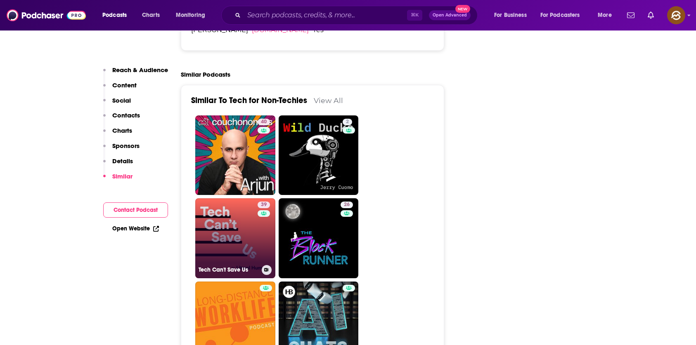
click at [230, 198] on link "39 Tech Can't Save Us" at bounding box center [235, 238] width 80 height 80
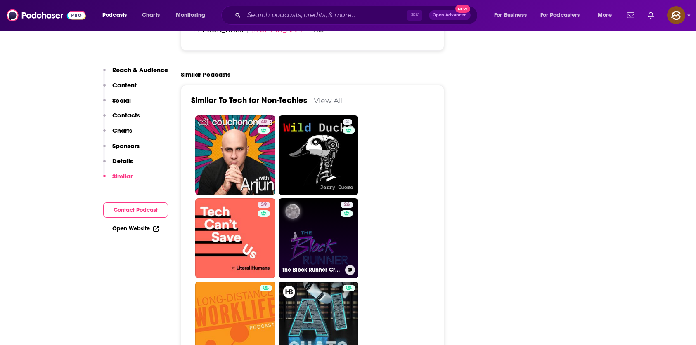
click at [318, 198] on link "26 The Block Runner Crypto Podcast" at bounding box center [318, 238] width 80 height 80
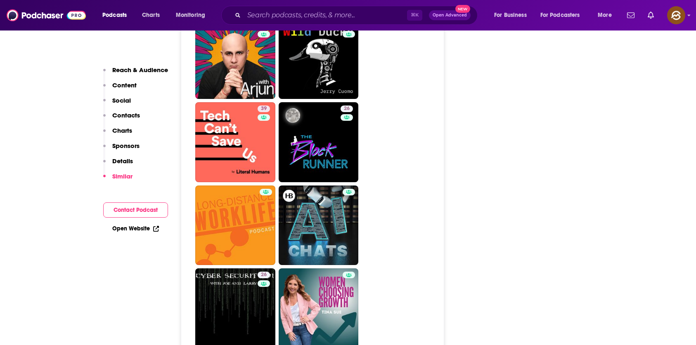
scroll to position [1439, 0]
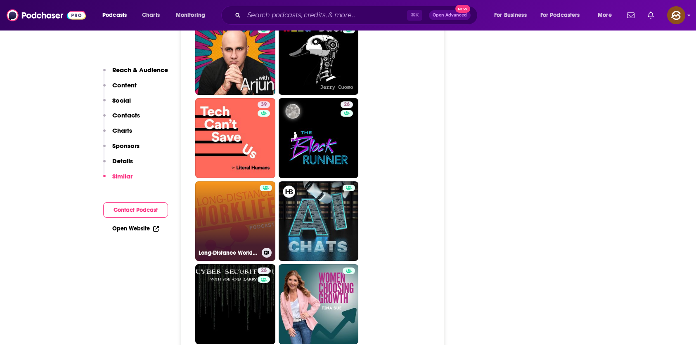
click at [237, 182] on link "Long-Distance Worklife - A Hybrid & Remote Work Podcast" at bounding box center [235, 222] width 80 height 80
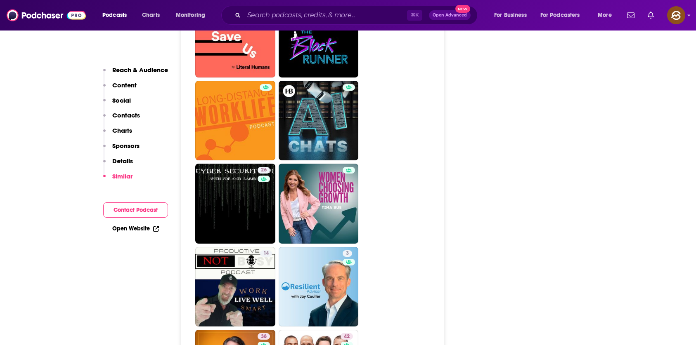
scroll to position [1545, 0]
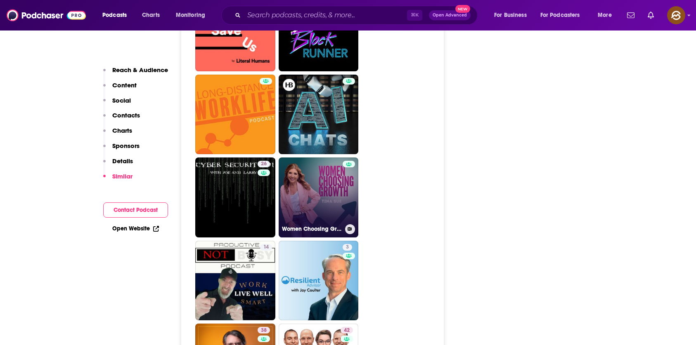
click at [302, 161] on link "Women Choosing Growth" at bounding box center [318, 198] width 80 height 80
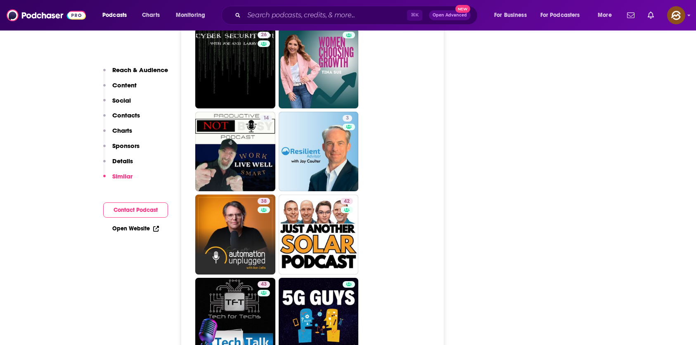
scroll to position [1680, 0]
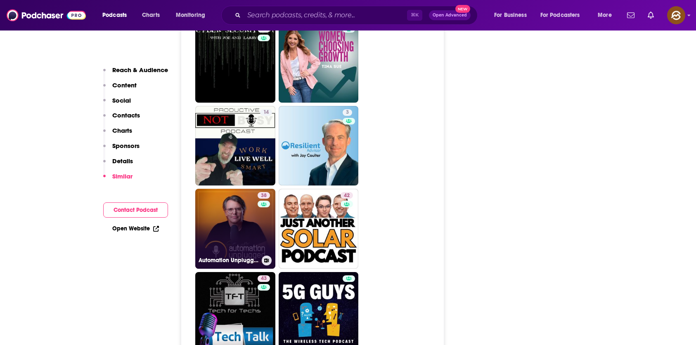
click at [219, 189] on link "38 Automation Unplugged Podcast" at bounding box center [235, 229] width 80 height 80
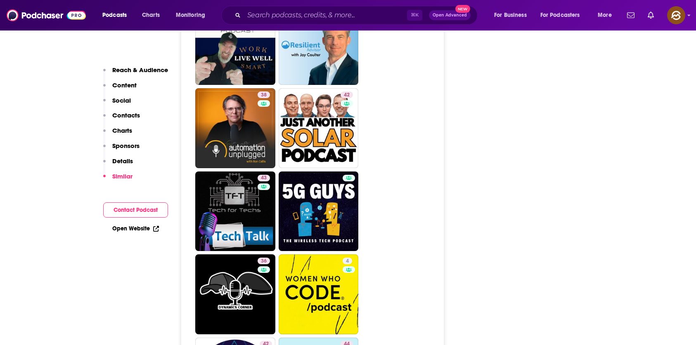
scroll to position [1786, 0]
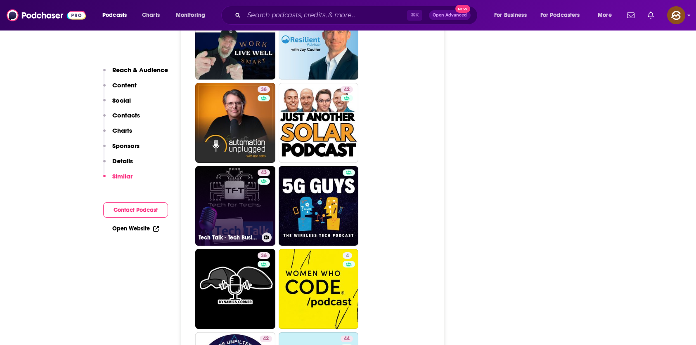
click at [220, 166] on link "43 Tech Talk - Tech Business Show by Tech For Techs" at bounding box center [235, 206] width 80 height 80
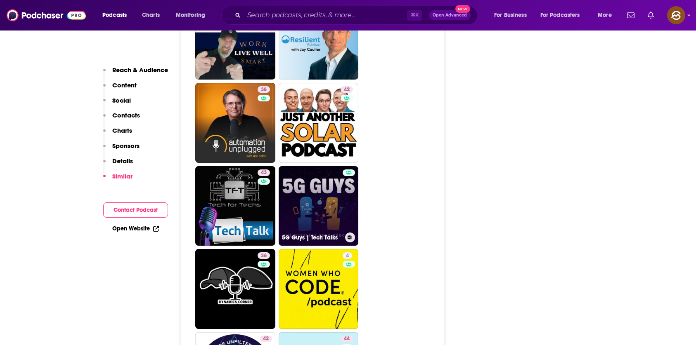
click at [305, 166] on link "5G Guys | Tech Talks" at bounding box center [318, 206] width 80 height 80
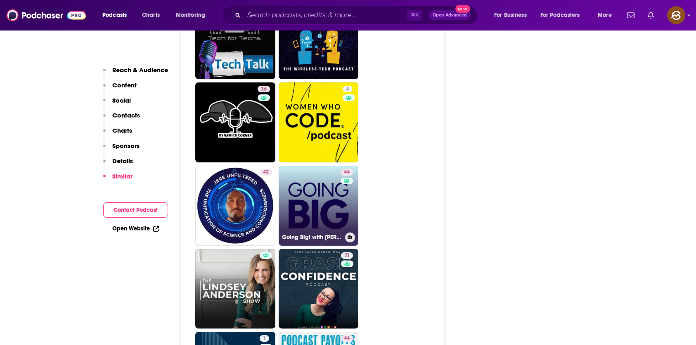
scroll to position [1954, 0]
click at [316, 165] on link "44 Going Big! with Kevin Gentry" at bounding box center [318, 205] width 80 height 80
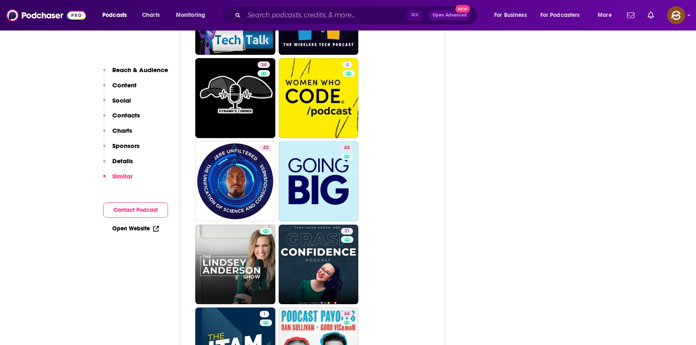
scroll to position [1990, 0]
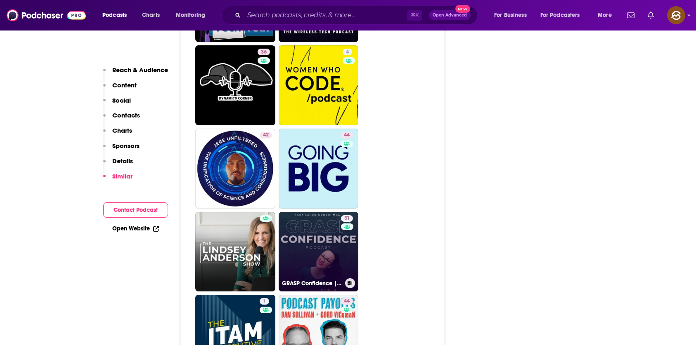
click at [326, 212] on link "31 GRASP Confidence | Personal Growth for Leaders and High Performers" at bounding box center [318, 252] width 80 height 80
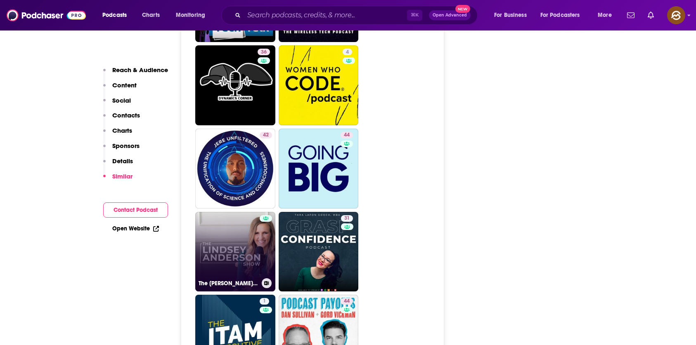
click at [219, 212] on link "The Lindsey Anderson Show" at bounding box center [235, 252] width 80 height 80
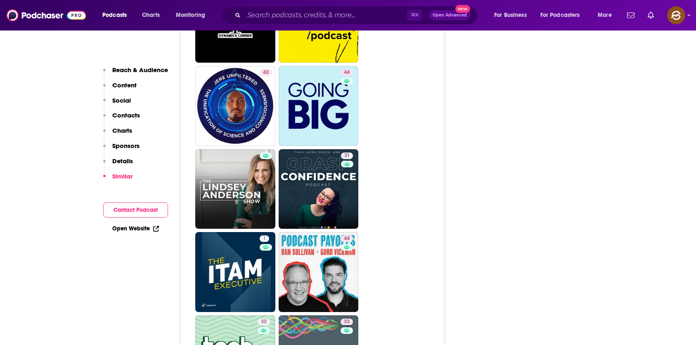
scroll to position [2089, 0]
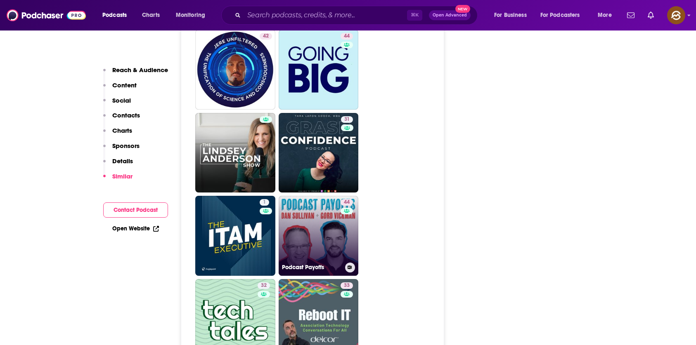
click at [309, 196] on link "44 Podcast Payoffs" at bounding box center [318, 236] width 80 height 80
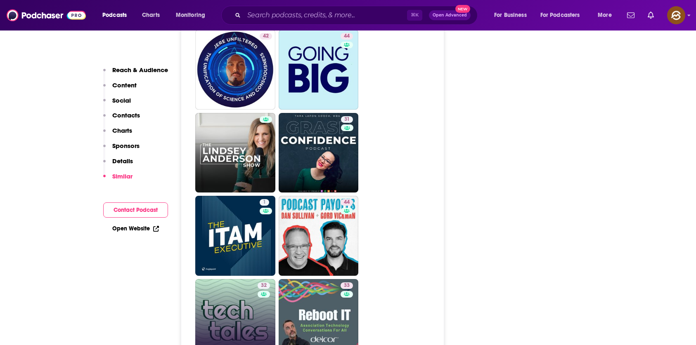
click at [238, 279] on link "32 Tech Tales" at bounding box center [235, 319] width 80 height 80
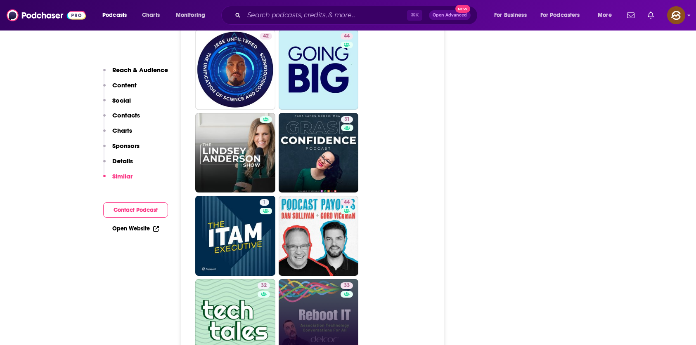
click at [322, 279] on link "33 Reboot IT - Nonprofit and Association Technology Conversations for All" at bounding box center [318, 319] width 80 height 80
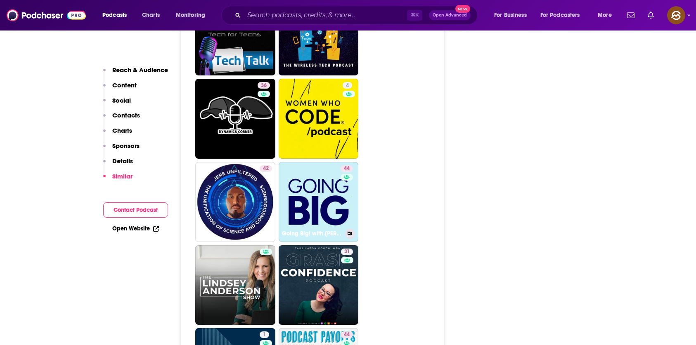
scroll to position [1849, 0]
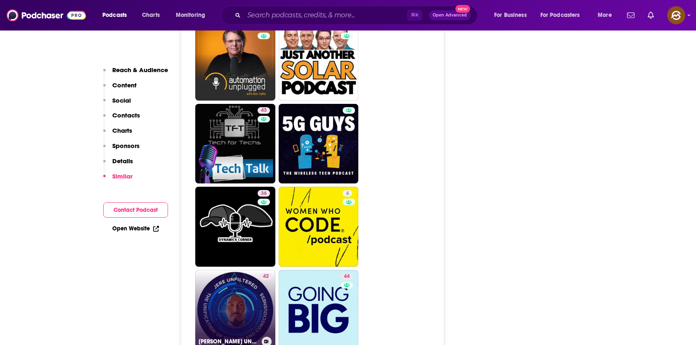
click at [232, 270] on link "42 JERE UNFILTERED" at bounding box center [235, 310] width 80 height 80
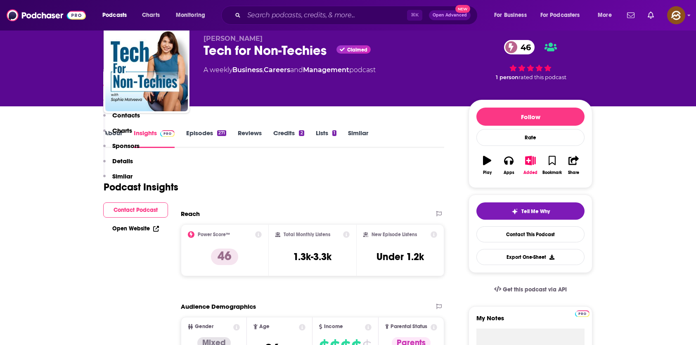
scroll to position [0, 0]
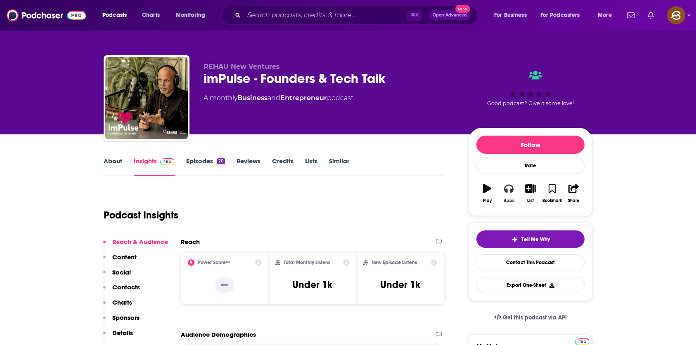
click at [508, 191] on icon "button" at bounding box center [508, 188] width 9 height 9
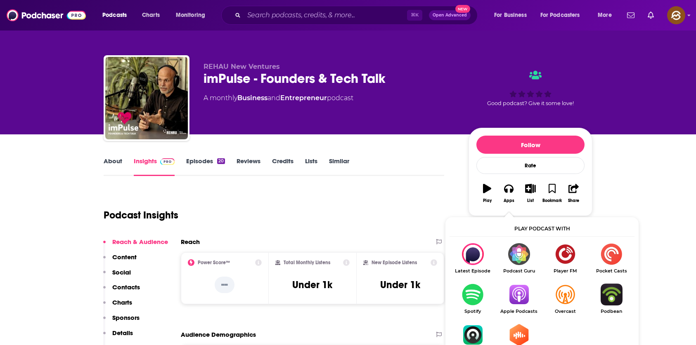
click at [522, 299] on img "Show Listen On dropdown" at bounding box center [518, 295] width 46 height 22
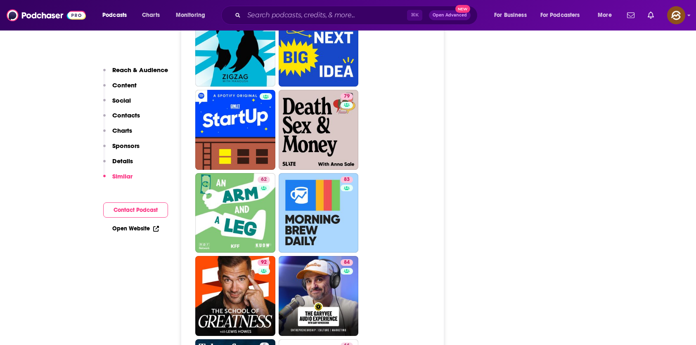
scroll to position [1644, 0]
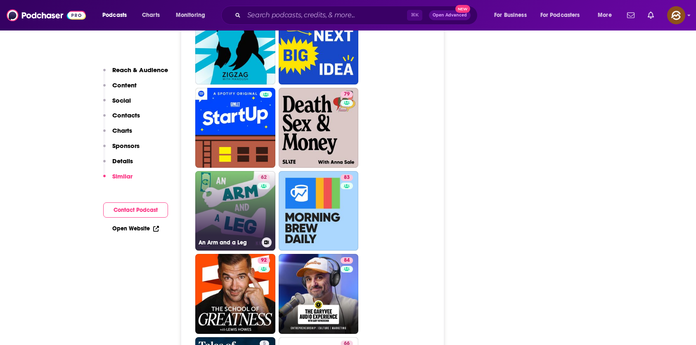
click at [244, 208] on link "62 An Arm and a Leg" at bounding box center [235, 211] width 80 height 80
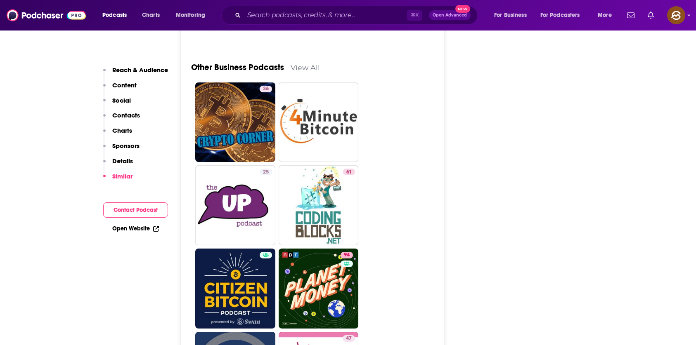
scroll to position [2152, 0]
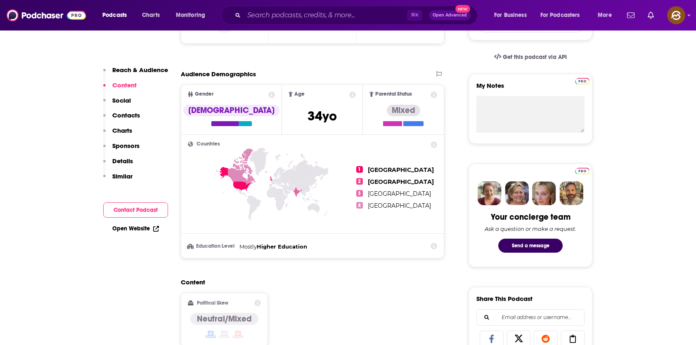
scroll to position [0, 0]
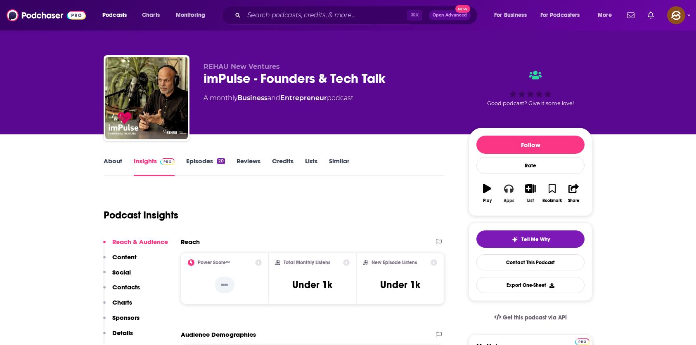
click at [514, 195] on button "Apps" at bounding box center [508, 194] width 21 height 30
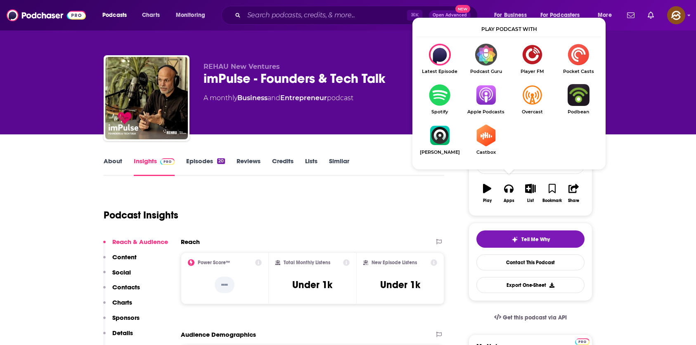
click at [486, 87] on img "Show Listen On dropdown" at bounding box center [485, 95] width 46 height 22
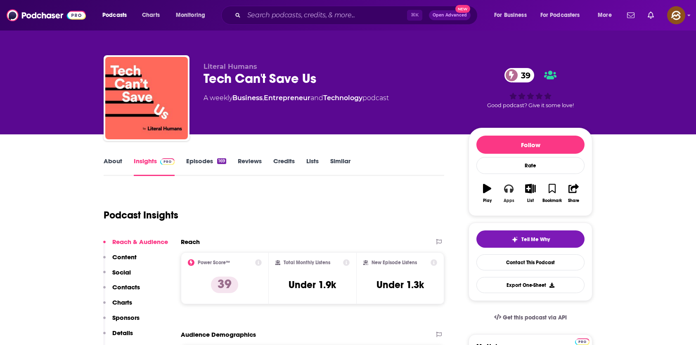
click at [498, 185] on button "Apps" at bounding box center [508, 194] width 21 height 30
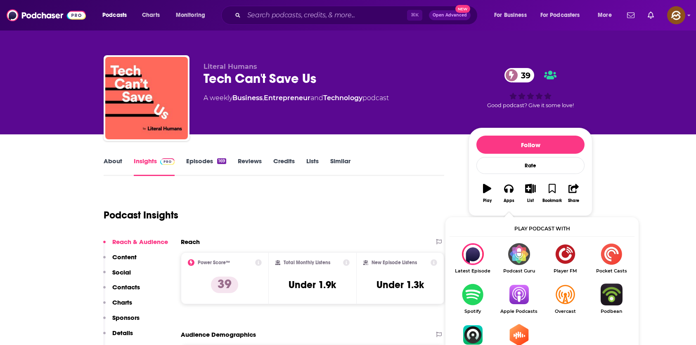
click at [521, 295] on img "Show Listen On dropdown" at bounding box center [518, 295] width 46 height 22
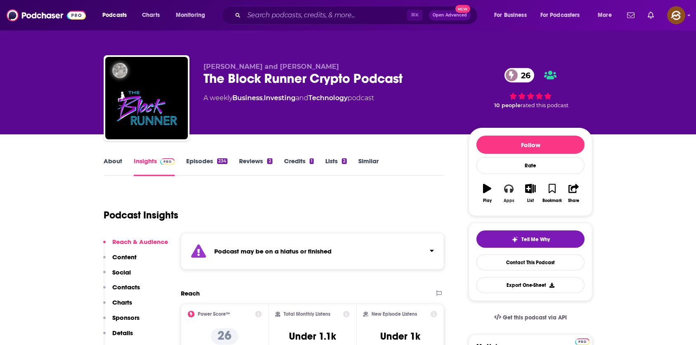
drag, startPoint x: 501, startPoint y: 186, endPoint x: 513, endPoint y: 190, distance: 12.3
click at [502, 186] on button "Apps" at bounding box center [508, 194] width 21 height 30
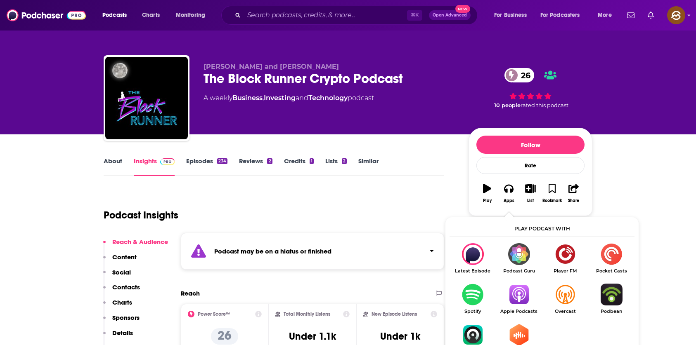
click at [514, 294] on img "Show Listen On dropdown" at bounding box center [518, 295] width 46 height 22
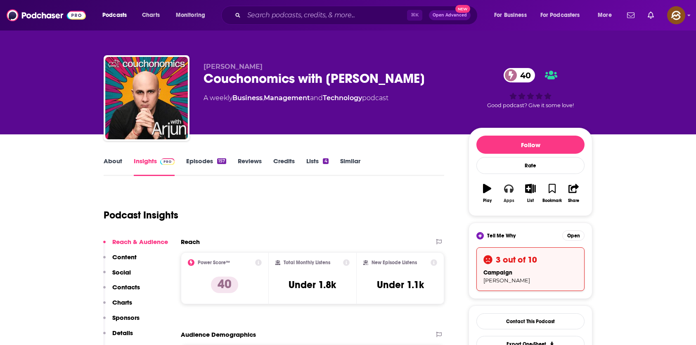
click at [508, 194] on button "Apps" at bounding box center [508, 194] width 21 height 30
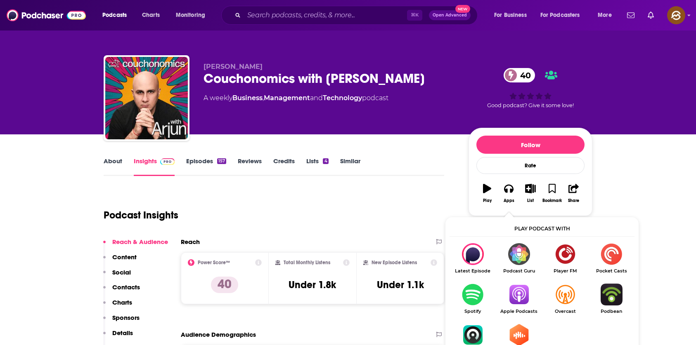
click at [518, 291] on img "Show Listen On dropdown" at bounding box center [518, 295] width 46 height 22
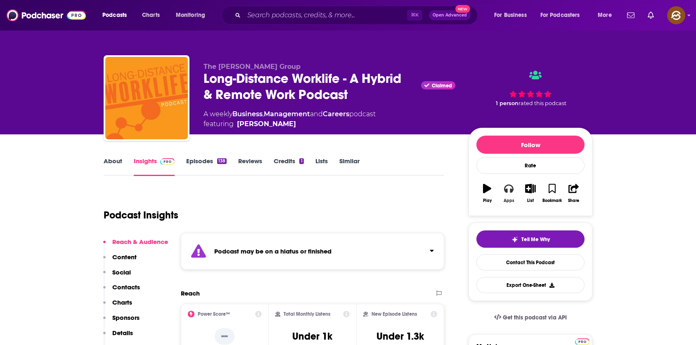
click at [511, 186] on icon "button" at bounding box center [508, 189] width 9 height 8
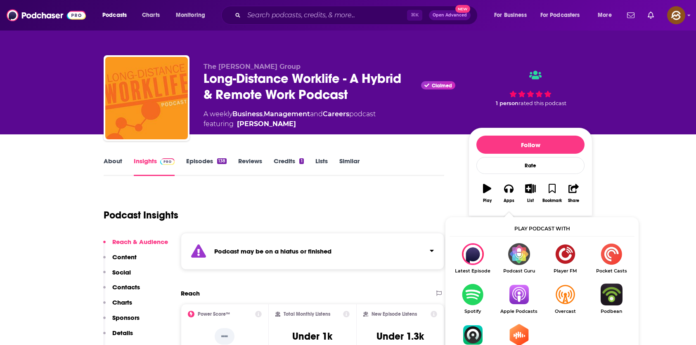
click at [514, 295] on img "Show Listen On dropdown" at bounding box center [518, 295] width 46 height 22
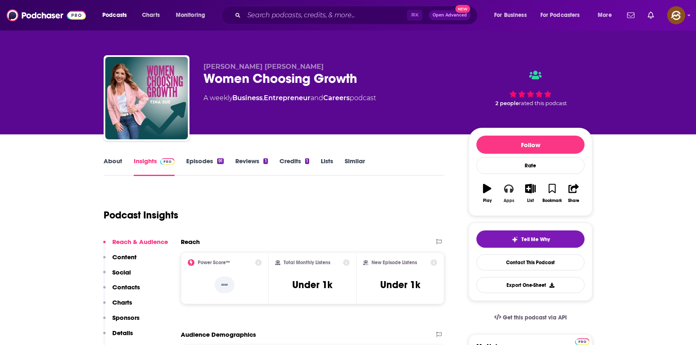
click at [504, 190] on icon "button" at bounding box center [508, 189] width 9 height 8
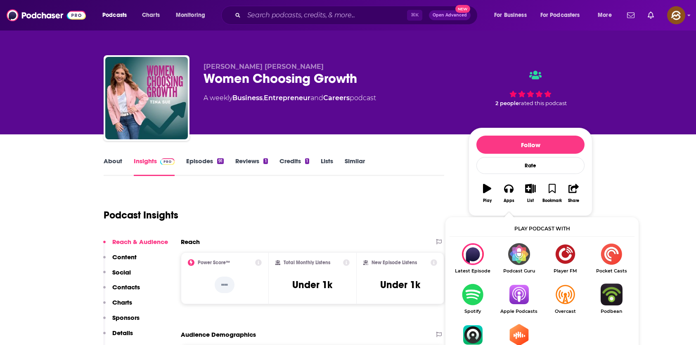
click at [518, 297] on img "Show Listen On dropdown" at bounding box center [518, 295] width 46 height 22
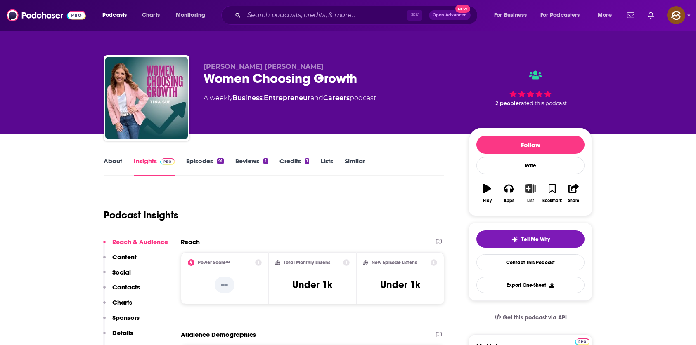
click at [529, 193] on button "List" at bounding box center [529, 194] width 21 height 30
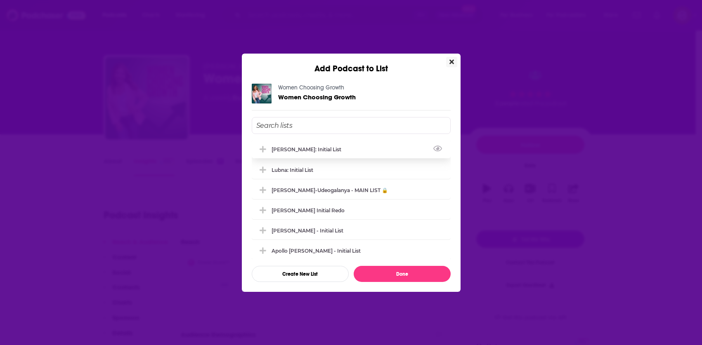
click at [366, 150] on div "Marlena: Initial List" at bounding box center [351, 149] width 199 height 18
click at [437, 277] on button "Done" at bounding box center [402, 274] width 97 height 16
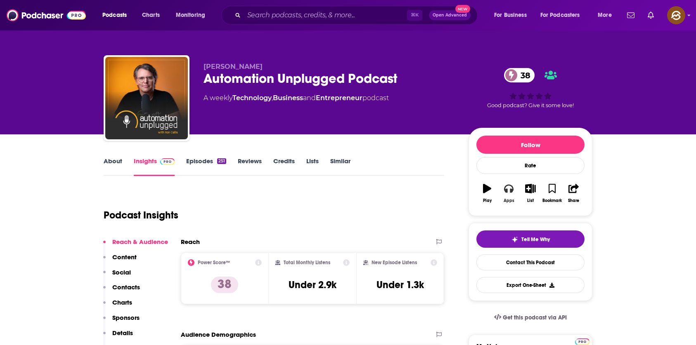
click at [505, 191] on icon "button" at bounding box center [508, 189] width 9 height 8
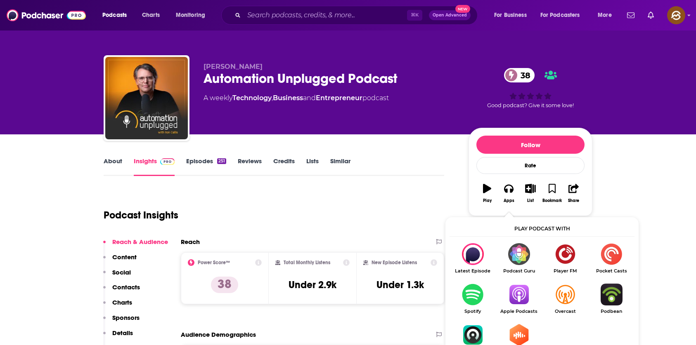
click at [516, 293] on img "Show Listen On dropdown" at bounding box center [518, 295] width 46 height 22
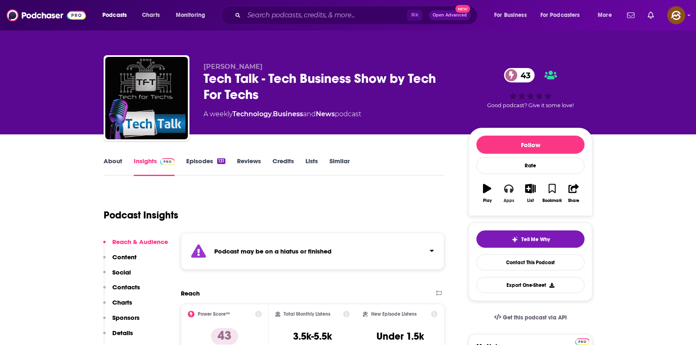
click at [509, 184] on icon "button" at bounding box center [508, 188] width 9 height 9
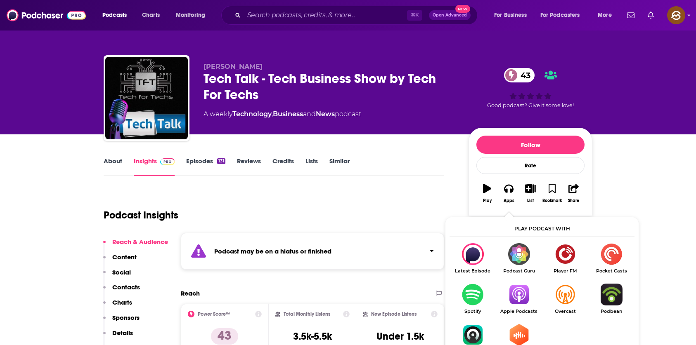
click at [531, 297] on img "Show Listen On dropdown" at bounding box center [518, 295] width 46 height 22
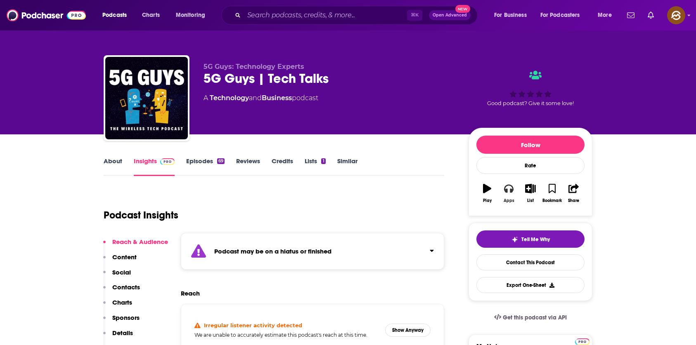
click at [506, 193] on icon "button" at bounding box center [508, 188] width 9 height 9
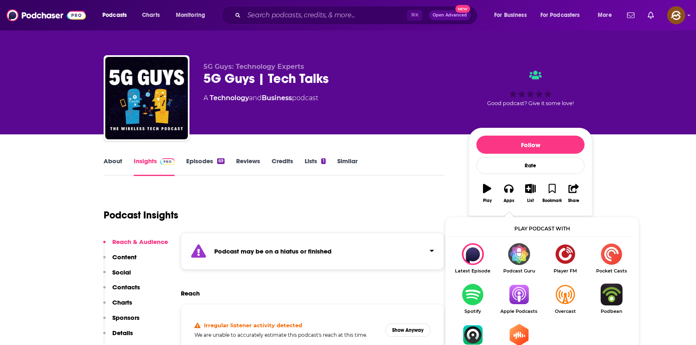
click at [514, 293] on img "Show Listen On dropdown" at bounding box center [518, 295] width 46 height 22
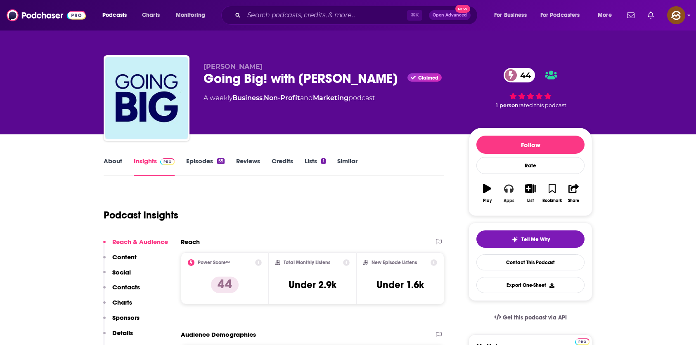
click at [507, 188] on icon "button" at bounding box center [508, 188] width 9 height 9
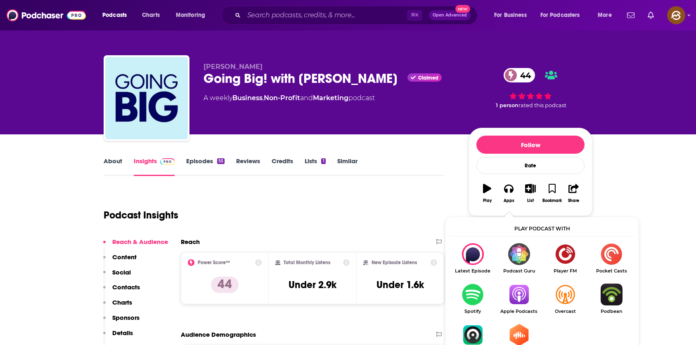
click at [522, 297] on img "Show Listen On dropdown" at bounding box center [518, 295] width 46 height 22
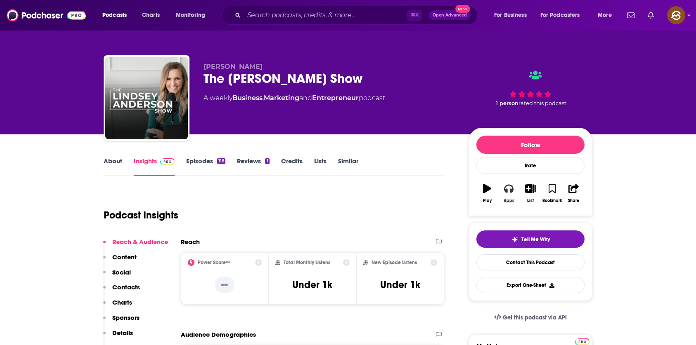
click at [508, 193] on icon "button" at bounding box center [508, 188] width 9 height 9
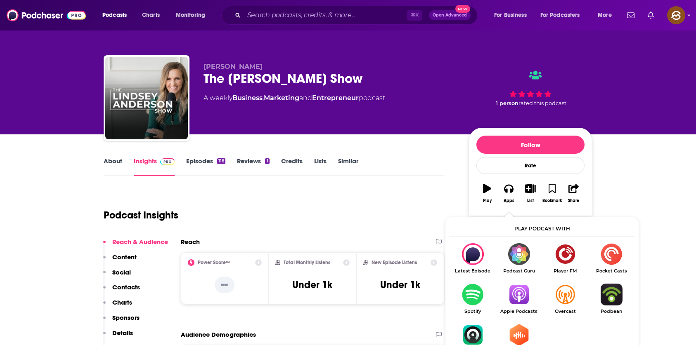
click at [523, 299] on img "Show Listen On dropdown" at bounding box center [518, 295] width 46 height 22
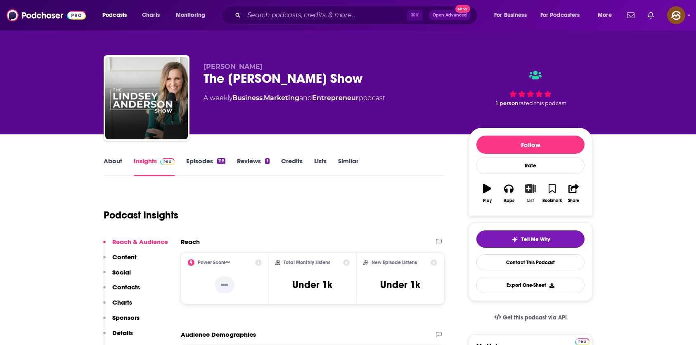
click at [533, 191] on icon "button" at bounding box center [530, 188] width 10 height 9
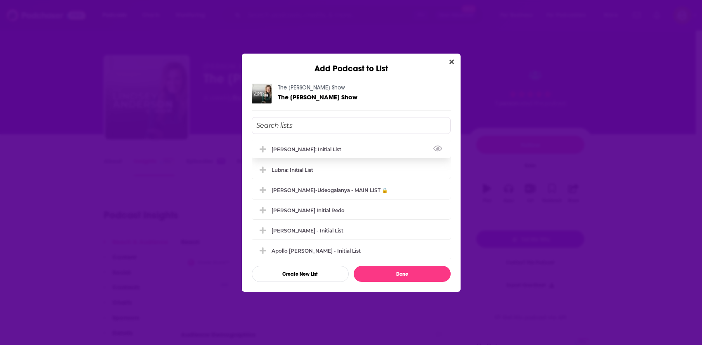
click at [326, 149] on div "[PERSON_NAME]: Initial List" at bounding box center [351, 149] width 199 height 18
click at [589, 141] on div "Add Podcast to List The Lindsey Anderson Show The Lindsey Anderson Show Marlena…" at bounding box center [351, 172] width 702 height 345
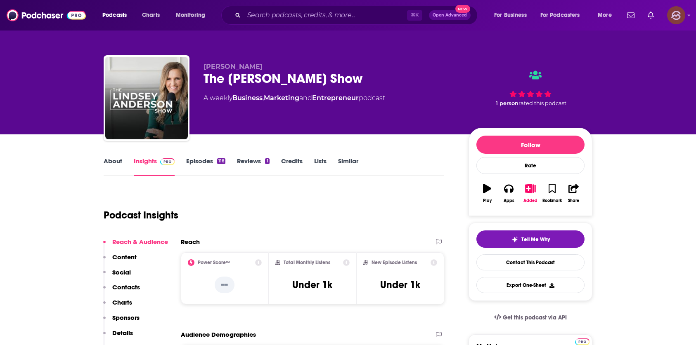
click at [678, 15] on img "Logged in as hey85204" at bounding box center [676, 15] width 18 height 18
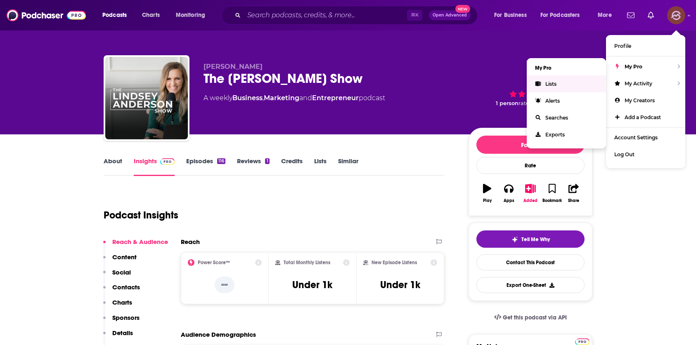
click at [554, 83] on span "Lists" at bounding box center [550, 84] width 11 height 6
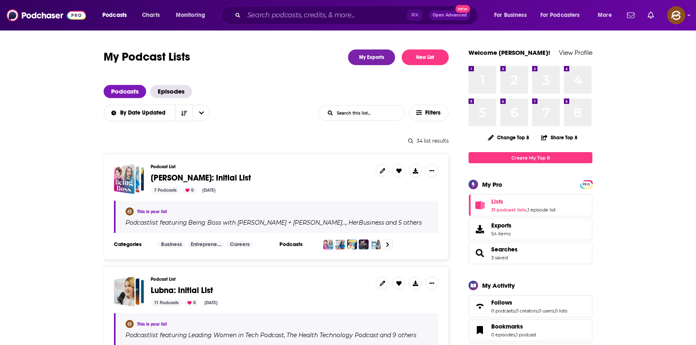
click at [185, 177] on span "[PERSON_NAME]: Initial List" at bounding box center [201, 178] width 100 height 10
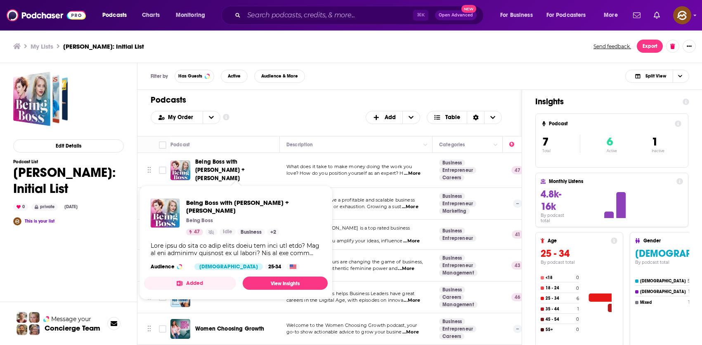
click at [213, 165] on span "Being Boss with [PERSON_NAME] + [PERSON_NAME]" at bounding box center [220, 170] width 50 height 24
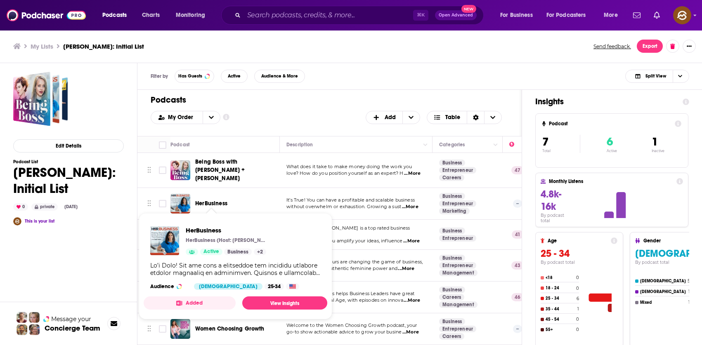
click at [214, 200] on span "HerBusiness" at bounding box center [211, 203] width 32 height 7
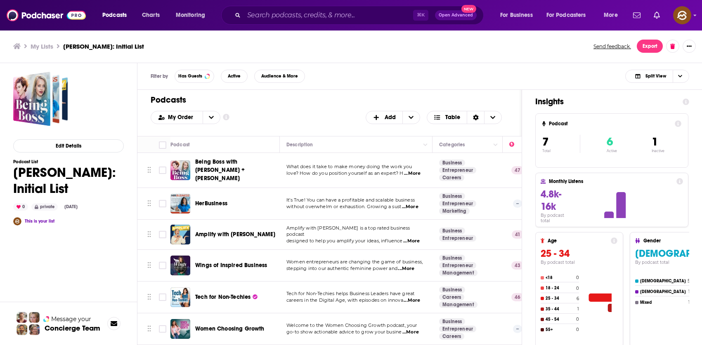
click at [218, 232] on div "Podcasts Charts Monitoring ⌘ K Open Advanced New For Business For Podcasters Mo…" at bounding box center [351, 172] width 702 height 345
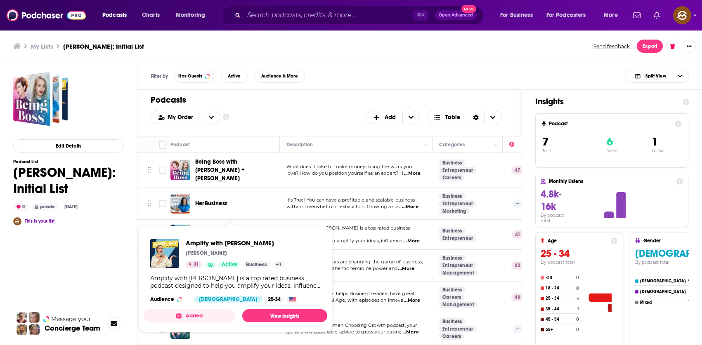
click at [312, 125] on div "Podcasts Add My Order Customize Your List Order Select the “My Order” sort and …" at bounding box center [329, 113] width 384 height 46
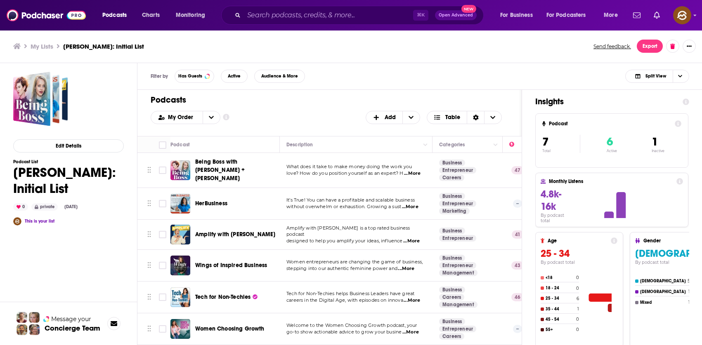
click at [239, 260] on div "Podcasts Charts Monitoring ⌘ K Open Advanced New For Business For Podcasters Mo…" at bounding box center [351, 172] width 702 height 345
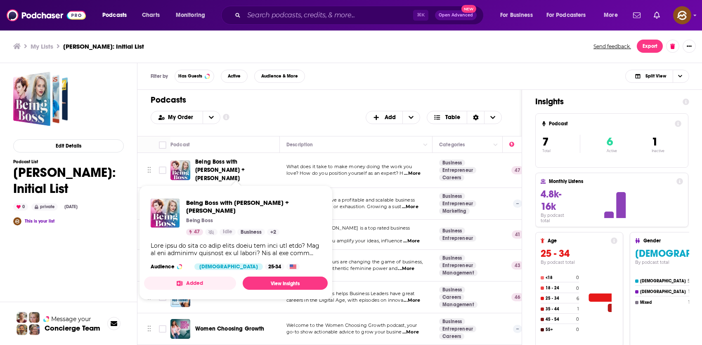
click at [210, 166] on span "Being Boss with Emily + Kathleen" at bounding box center [220, 170] width 50 height 24
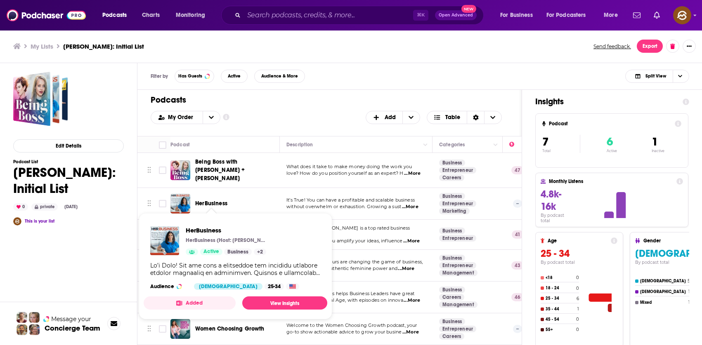
click at [217, 202] on span "HerBusiness" at bounding box center [211, 203] width 32 height 7
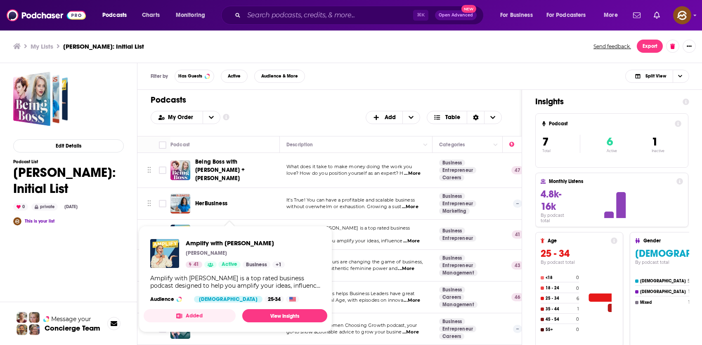
click at [222, 230] on span "Amplify with Jess Ekstrom Jess Ekstrom 41 Active Business + 1 Amplify with Jess…" at bounding box center [236, 279] width 184 height 106
click at [335, 130] on div "Podcasts Add My Order Customize Your List Order Select the “My Order” sort and …" at bounding box center [329, 113] width 384 height 46
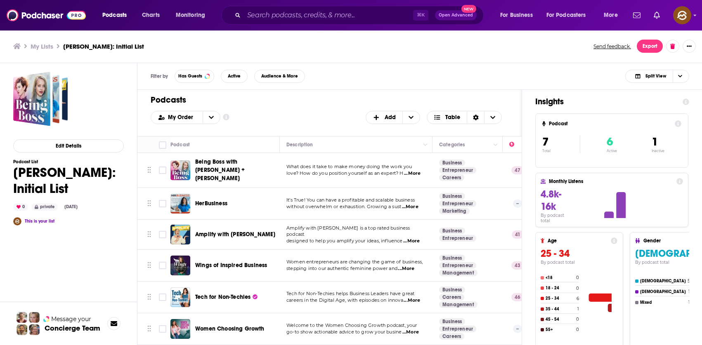
click at [244, 231] on span "Amplify with Jess Ekstrom" at bounding box center [235, 234] width 80 height 7
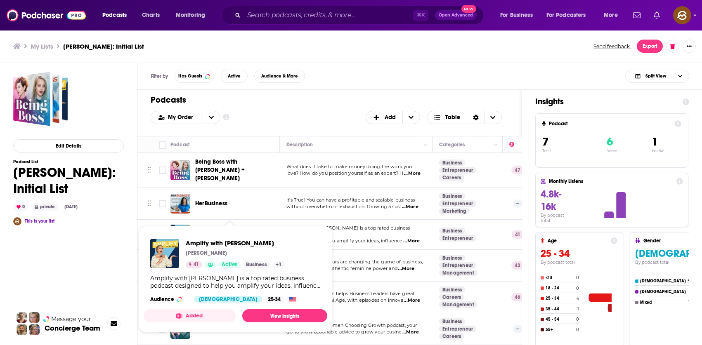
click at [323, 119] on div "My Order Customize Your List Order Select the “My Order” sort and remove all fi…" at bounding box center [330, 117] width 358 height 13
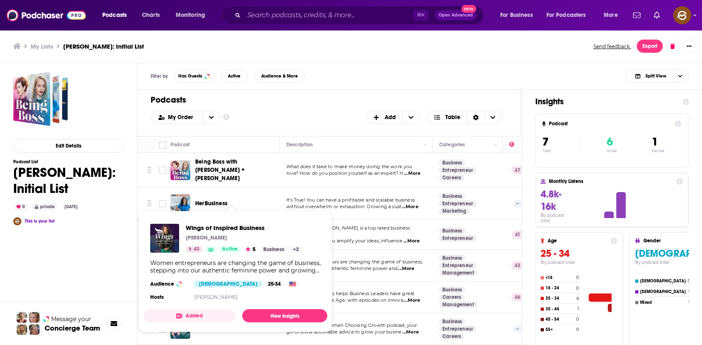
click at [240, 260] on div "Women entrepreneurs are changing the game of business, stepping into our authen…" at bounding box center [235, 267] width 170 height 15
click at [318, 118] on div "My Order Customize Your List Order Select the “My Order” sort and remove all fi…" at bounding box center [330, 117] width 358 height 13
click at [245, 264] on div "Women entrepreneurs are changing the game of business, stepping into our authen…" at bounding box center [235, 267] width 170 height 15
click at [237, 227] on span "Wings of Inspired Business" at bounding box center [244, 228] width 116 height 8
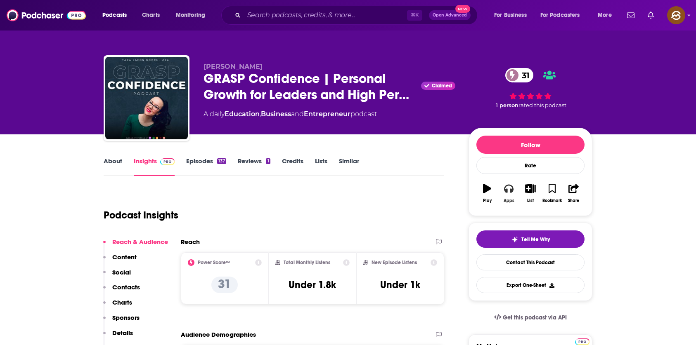
click at [507, 187] on icon "button" at bounding box center [508, 188] width 9 height 9
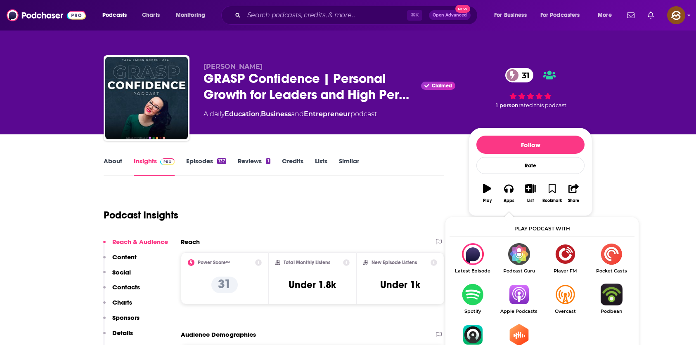
click at [526, 290] on img "Show Listen On dropdown" at bounding box center [518, 295] width 46 height 22
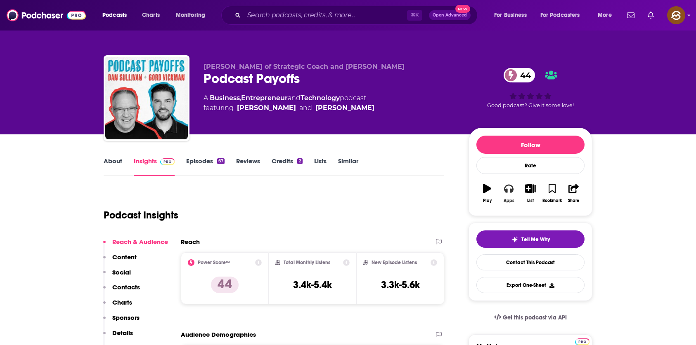
click at [512, 192] on icon "button" at bounding box center [508, 188] width 9 height 9
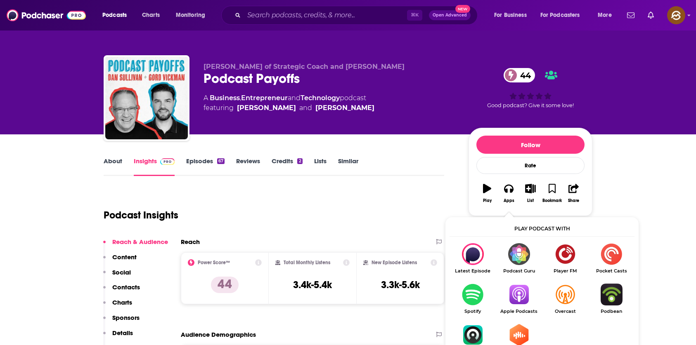
click at [517, 296] on img "Show Listen On dropdown" at bounding box center [518, 295] width 46 height 22
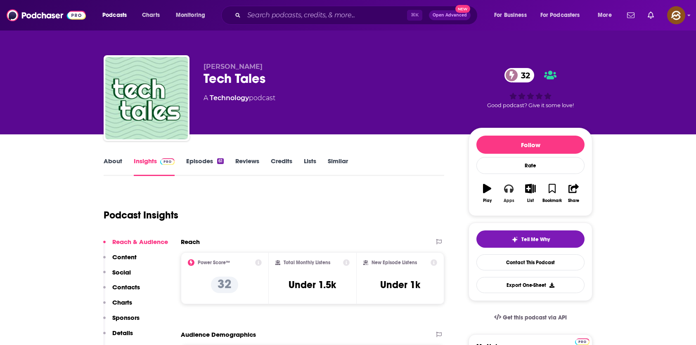
click at [513, 188] on button "Apps" at bounding box center [508, 194] width 21 height 30
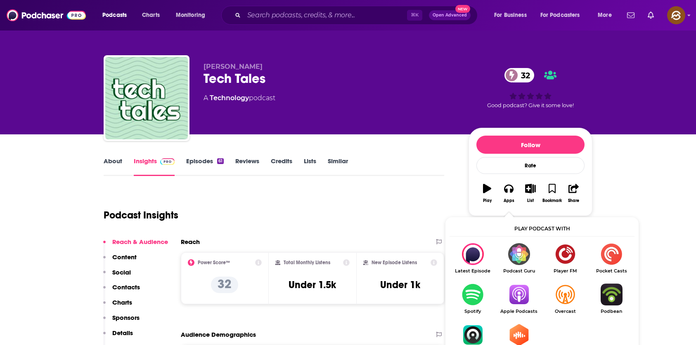
click at [519, 293] on img "Show Listen On dropdown" at bounding box center [518, 295] width 46 height 22
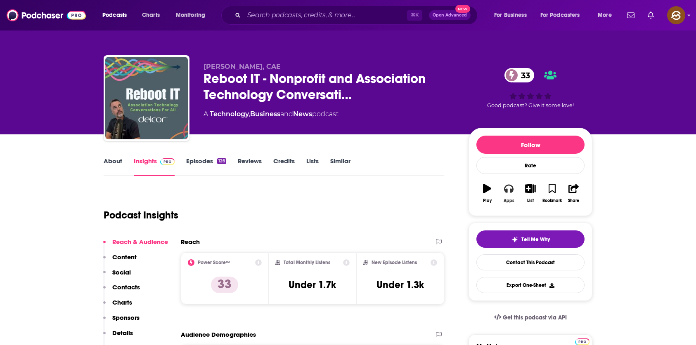
click at [514, 187] on button "Apps" at bounding box center [508, 194] width 21 height 30
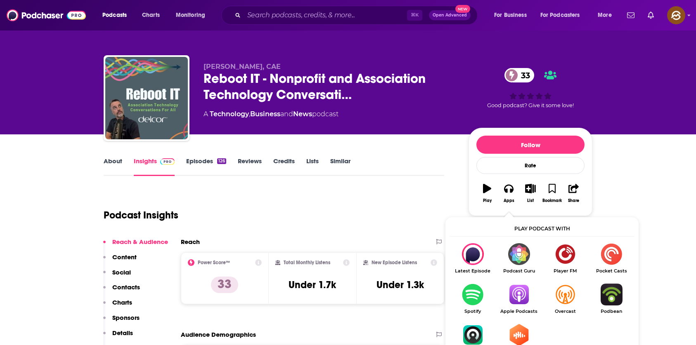
click at [522, 292] on img "Show Listen On dropdown" at bounding box center [518, 295] width 46 height 22
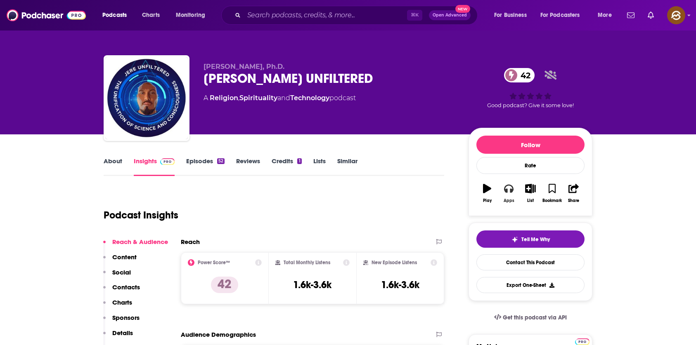
click at [507, 190] on icon "button" at bounding box center [508, 189] width 9 height 8
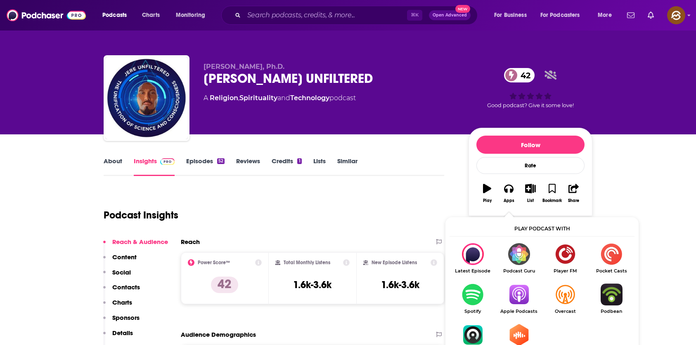
click at [517, 291] on img "Show Listen On dropdown" at bounding box center [518, 295] width 46 height 22
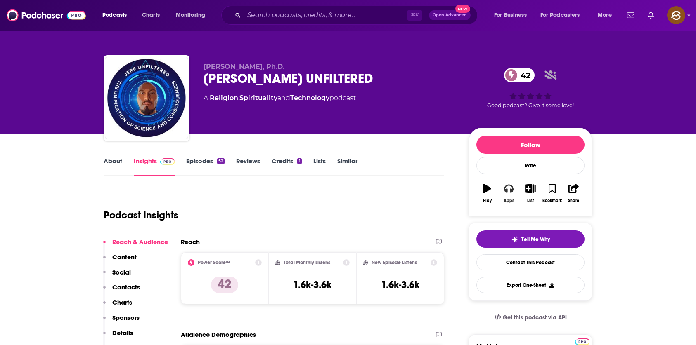
click at [503, 190] on button "Apps" at bounding box center [508, 194] width 21 height 30
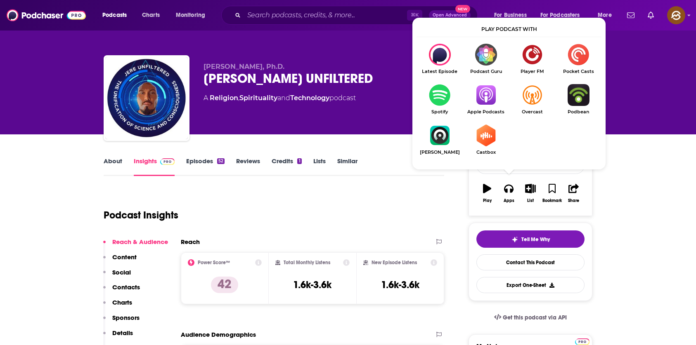
click at [486, 92] on img "Show Listen On dropdown" at bounding box center [485, 95] width 46 height 22
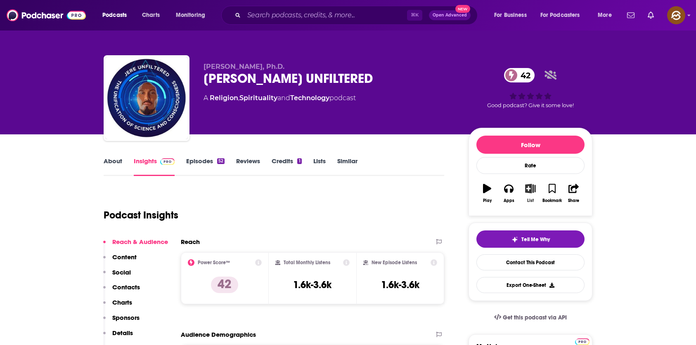
click at [533, 186] on icon "button" at bounding box center [530, 188] width 10 height 9
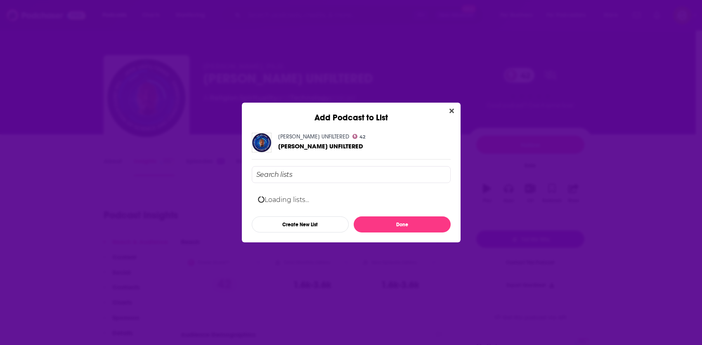
click at [455, 112] on button "Close" at bounding box center [451, 111] width 11 height 10
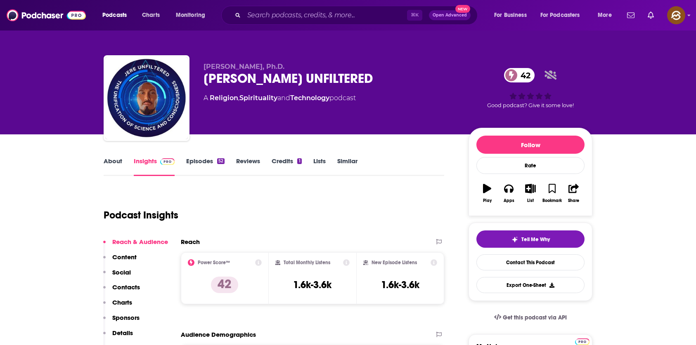
click at [679, 25] on div "Podcasts Charts Monitoring ⌘ K Open Advanced New For Business For Podcasters Mo…" at bounding box center [348, 15] width 696 height 31
click at [682, 19] on img "Logged in as hey85204" at bounding box center [676, 15] width 18 height 18
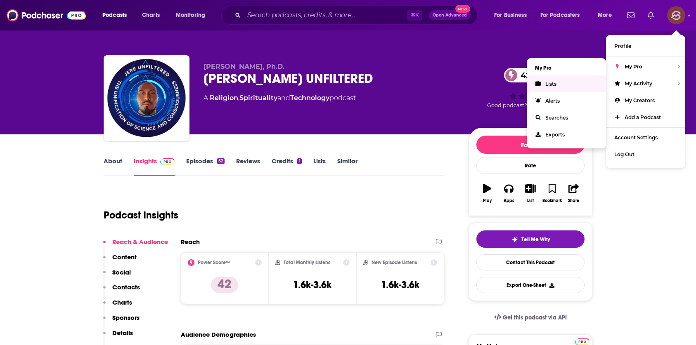
click at [569, 79] on link "Lists" at bounding box center [565, 84] width 79 height 17
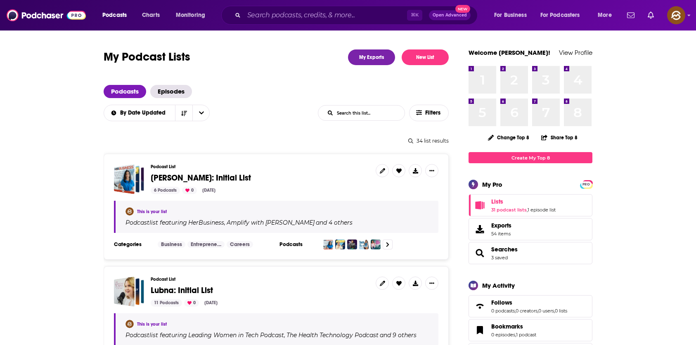
click at [196, 174] on span "[PERSON_NAME]: Initial List" at bounding box center [201, 178] width 100 height 10
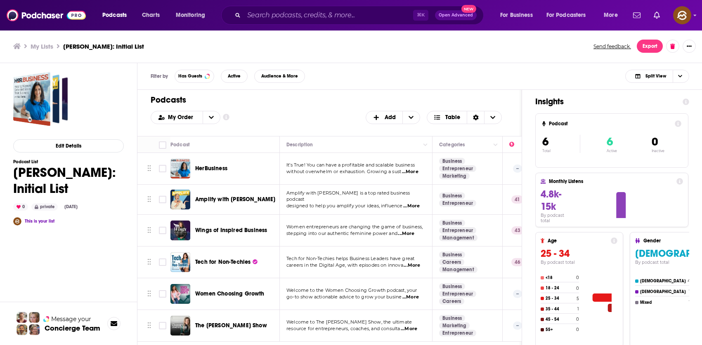
scroll to position [3, 0]
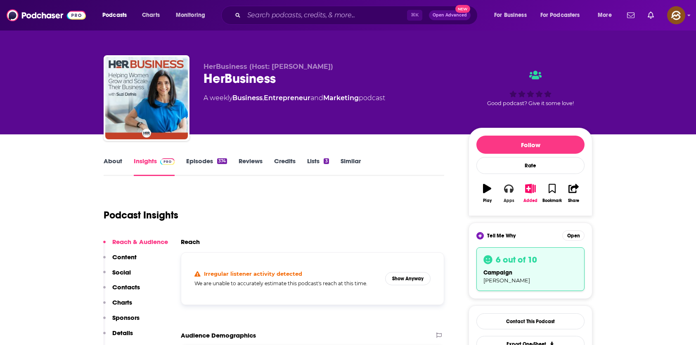
click at [514, 190] on button "Apps" at bounding box center [508, 194] width 21 height 30
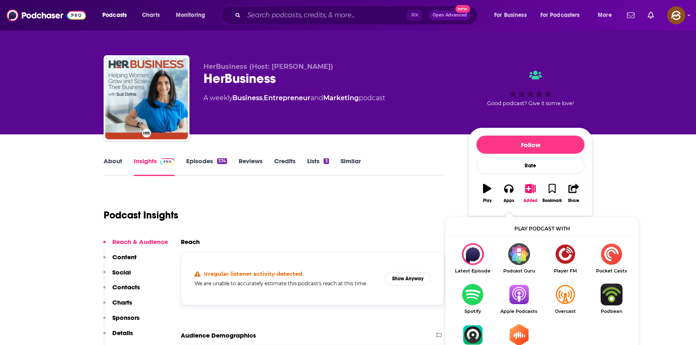
click at [512, 288] on img "Show Listen On dropdown" at bounding box center [518, 295] width 46 height 22
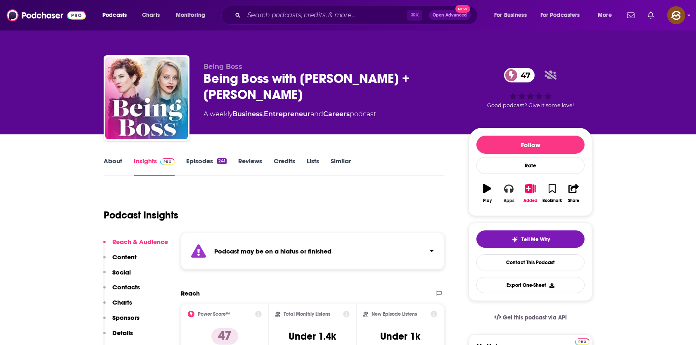
click at [512, 193] on icon "button" at bounding box center [508, 188] width 9 height 9
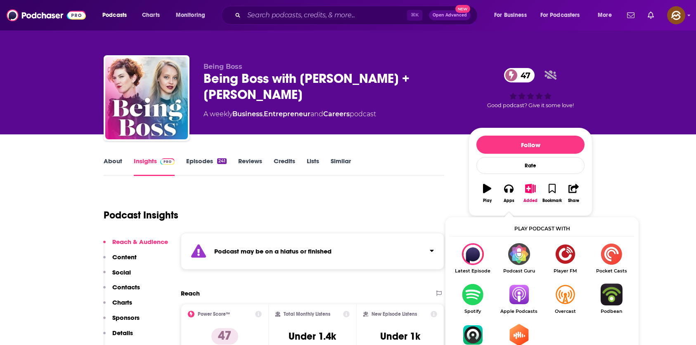
click at [511, 296] on img "Show Listen On dropdown" at bounding box center [518, 295] width 46 height 22
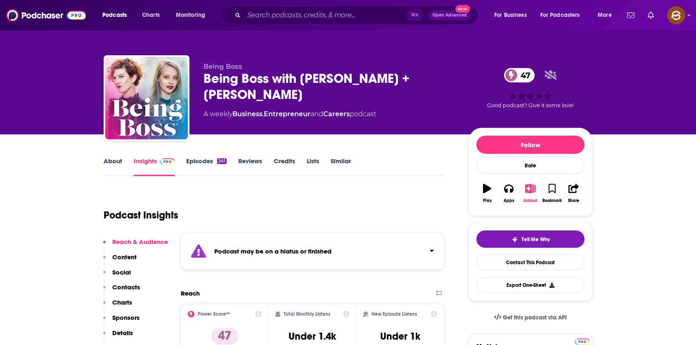
click at [525, 186] on icon "button" at bounding box center [530, 188] width 10 height 9
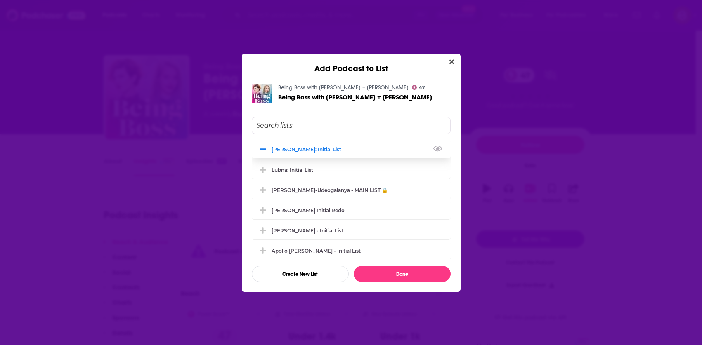
click at [341, 153] on div "[PERSON_NAME]: Initial List" at bounding box center [351, 149] width 199 height 18
click at [425, 273] on button "Done" at bounding box center [402, 274] width 97 height 16
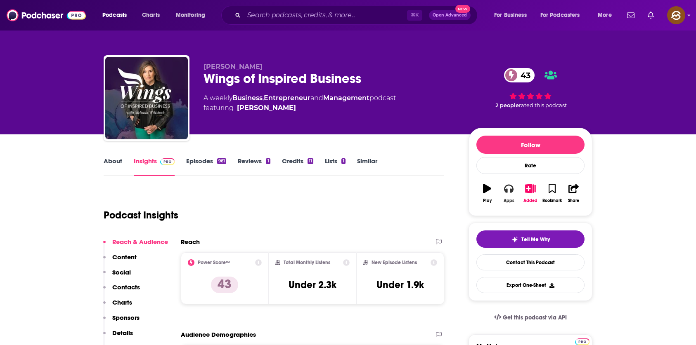
click at [503, 184] on button "Apps" at bounding box center [508, 194] width 21 height 30
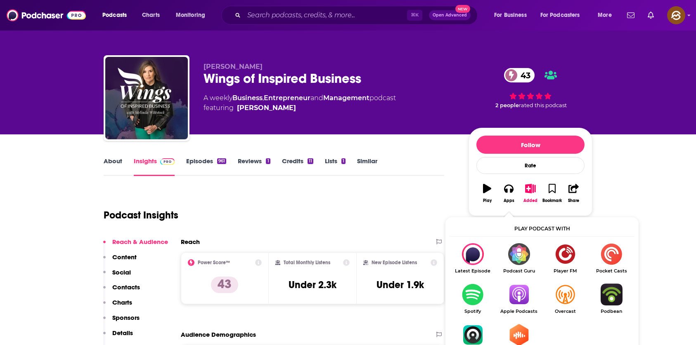
click at [526, 296] on img "Show Listen On dropdown" at bounding box center [518, 295] width 46 height 22
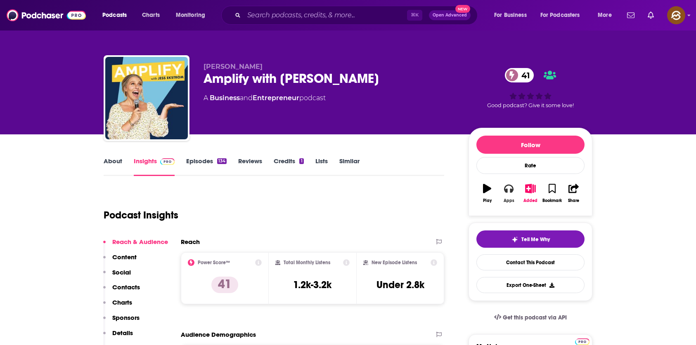
click at [508, 188] on icon "button" at bounding box center [508, 188] width 9 height 9
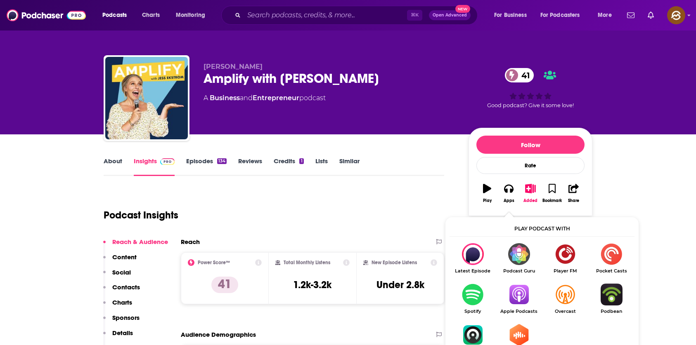
click at [519, 290] on img "Show Listen On dropdown" at bounding box center [518, 295] width 46 height 22
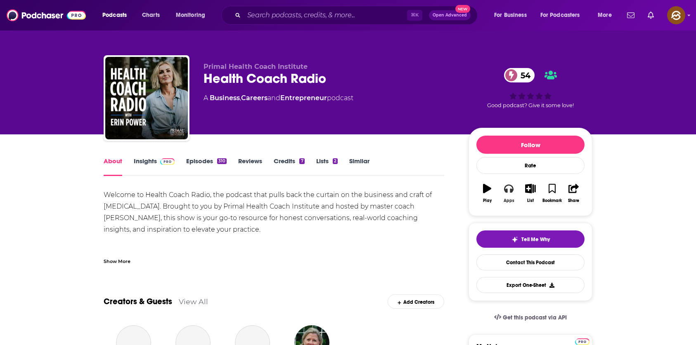
click at [504, 189] on icon "button" at bounding box center [508, 188] width 9 height 9
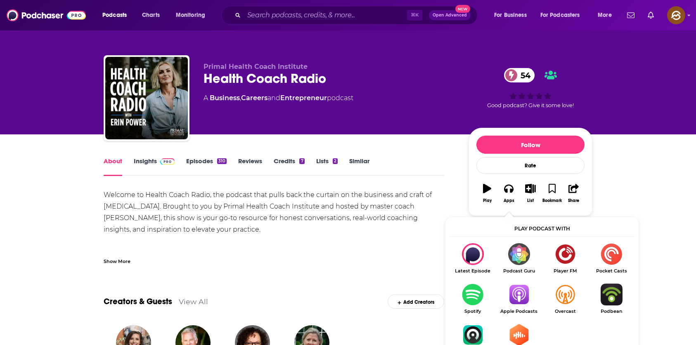
click at [517, 295] on img "Show Listen On dropdown" at bounding box center [518, 295] width 46 height 22
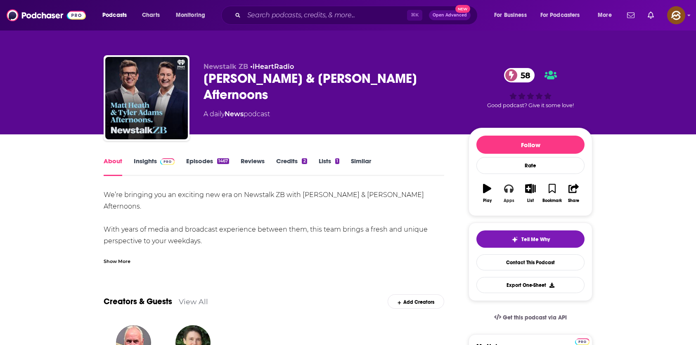
click at [513, 190] on button "Apps" at bounding box center [508, 194] width 21 height 30
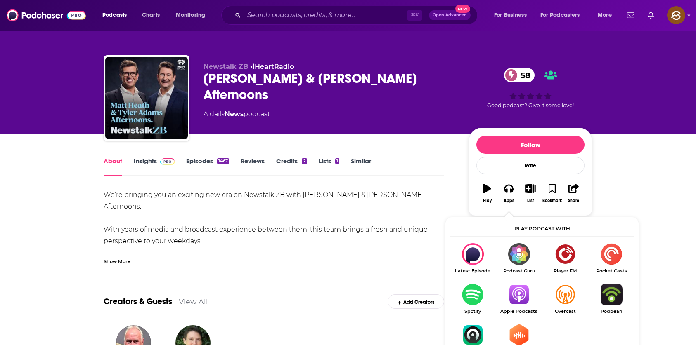
click at [518, 294] on img "Show Listen On dropdown" at bounding box center [518, 295] width 46 height 22
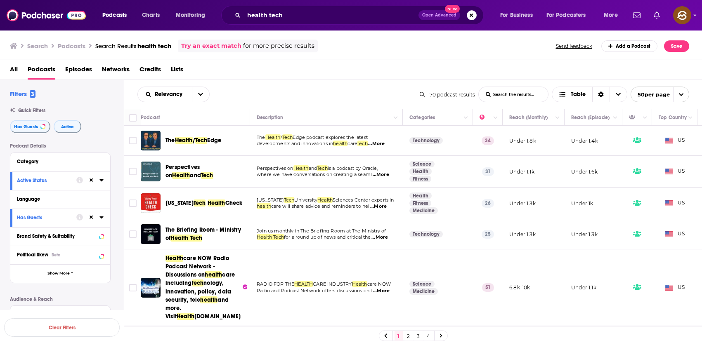
click at [197, 142] on span "Tech" at bounding box center [201, 140] width 12 height 7
click at [191, 167] on span "Perspectives on" at bounding box center [182, 171] width 34 height 15
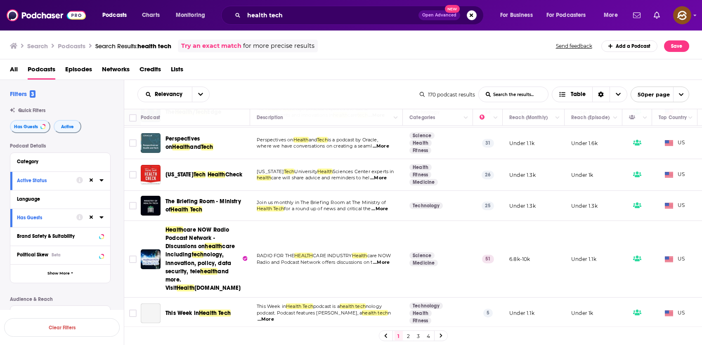
scroll to position [38, 0]
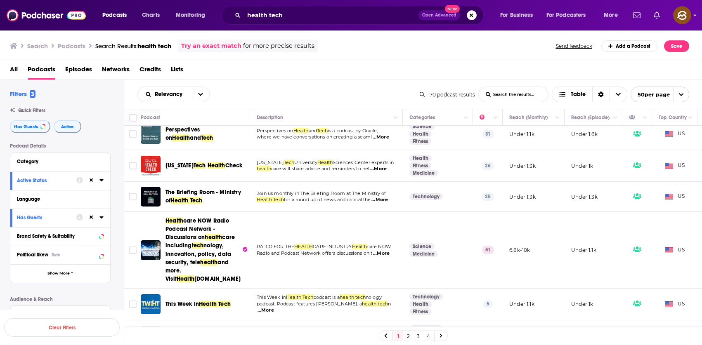
click at [209, 165] on span "Health" at bounding box center [217, 165] width 18 height 7
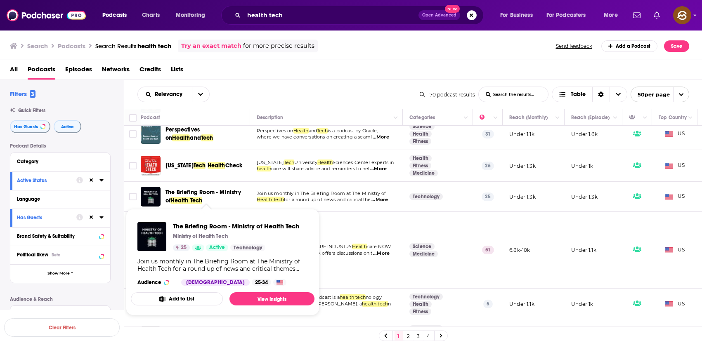
click at [217, 193] on span "The Briefing Room - Ministry of" at bounding box center [203, 196] width 76 height 15
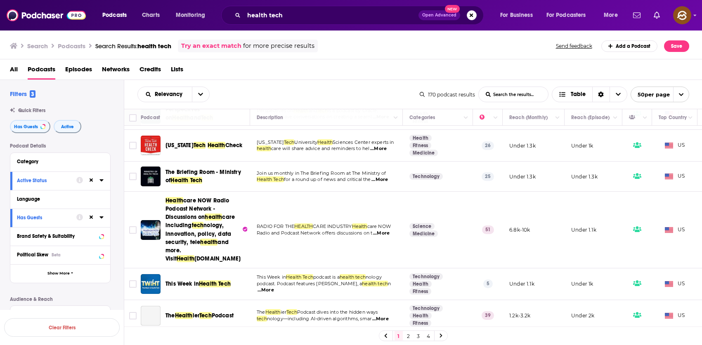
scroll to position [60, 0]
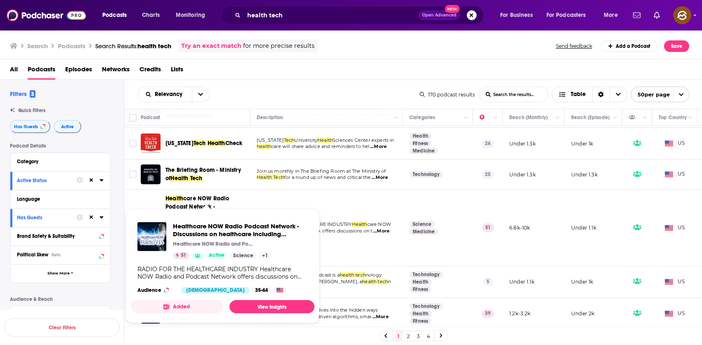
click at [194, 201] on span "care NOW Radio Podcast Network - Discussions on" at bounding box center [197, 207] width 64 height 24
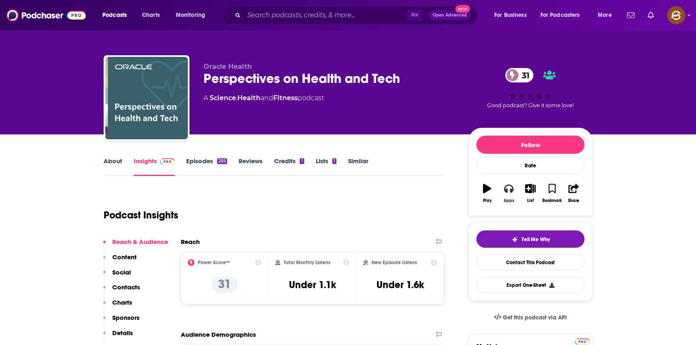
click at [509, 193] on icon "button" at bounding box center [508, 188] width 9 height 9
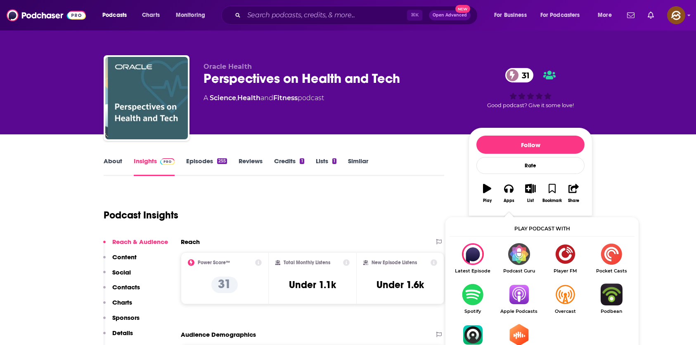
click at [508, 291] on img "Show Listen On dropdown" at bounding box center [518, 295] width 46 height 22
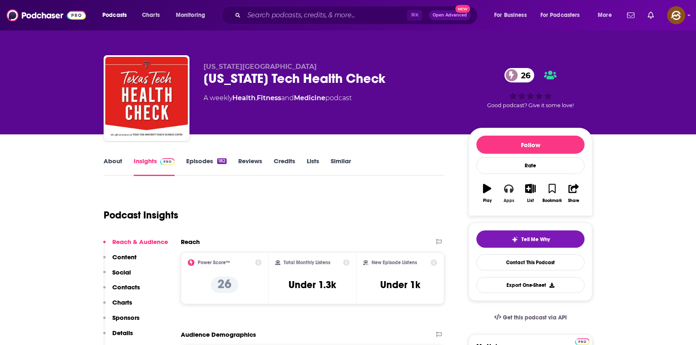
click at [507, 194] on button "Apps" at bounding box center [508, 194] width 21 height 30
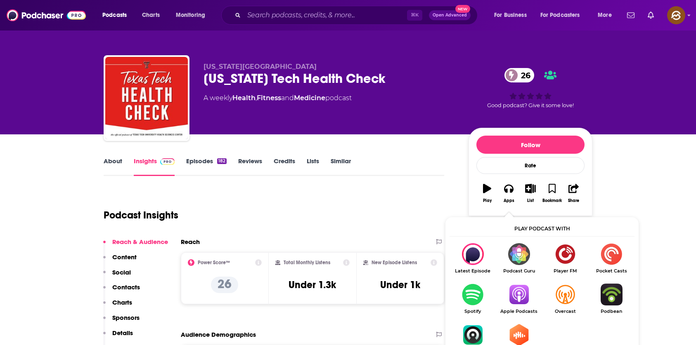
click at [529, 294] on img "Show Listen On dropdown" at bounding box center [518, 295] width 46 height 22
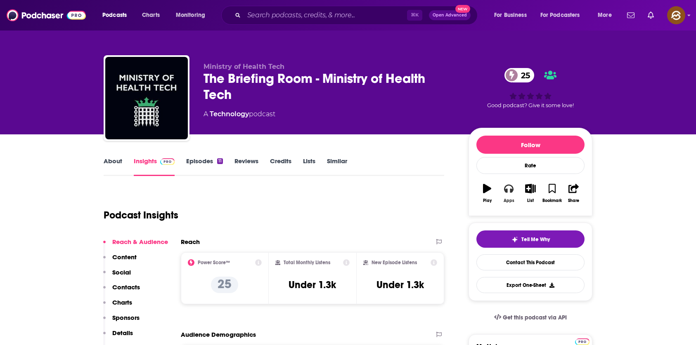
click at [498, 189] on button "Apps" at bounding box center [508, 194] width 21 height 30
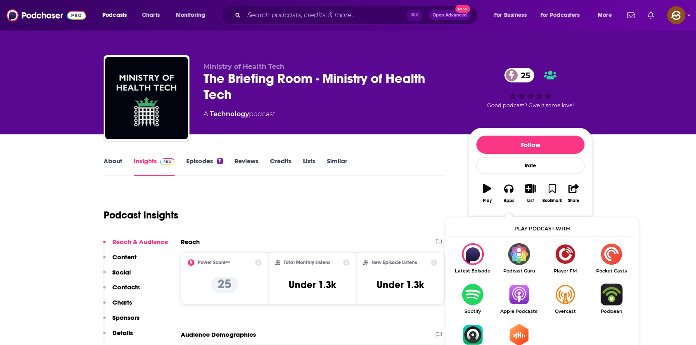
click at [523, 295] on img "Show Listen On dropdown" at bounding box center [518, 295] width 46 height 22
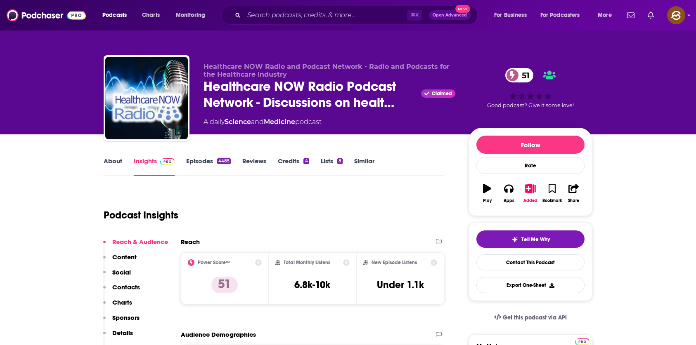
click at [187, 165] on link "Episodes 4485" at bounding box center [208, 166] width 45 height 19
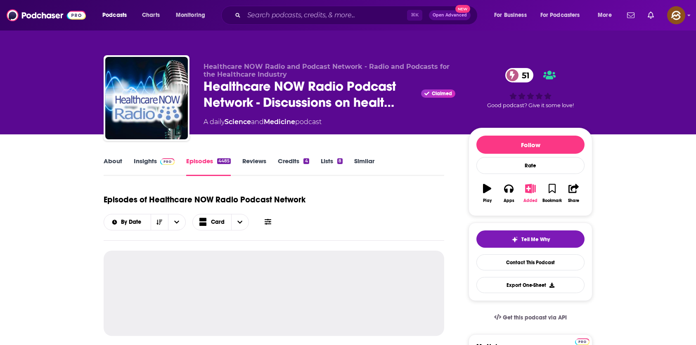
click at [529, 190] on icon "button" at bounding box center [530, 188] width 10 height 9
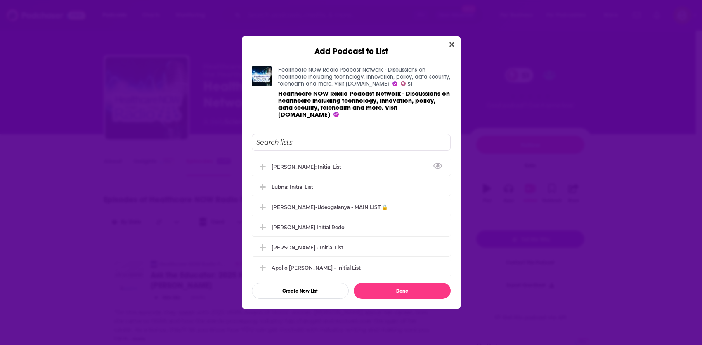
click at [554, 120] on div "Add Podcast to List Healthcare NOW Radio Podcast Network - Discussions on healt…" at bounding box center [351, 172] width 702 height 345
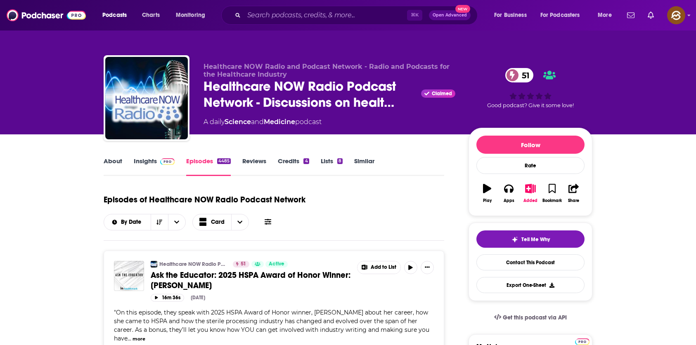
click at [238, 84] on span "Healthcare NOW Radio Podcast Network - Discussions on healt…" at bounding box center [310, 94] width 214 height 32
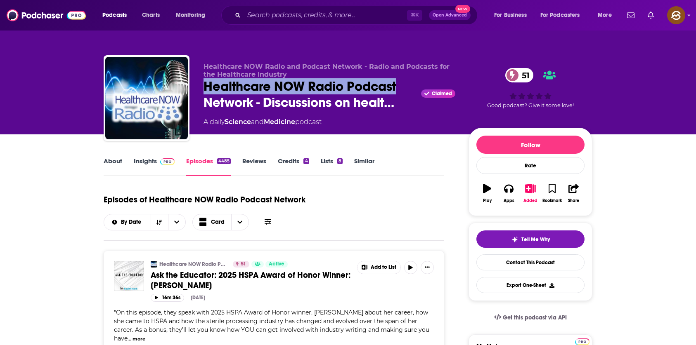
drag, startPoint x: 238, startPoint y: 84, endPoint x: 351, endPoint y: 83, distance: 112.6
copy h2 "Healthcare NOW Radio Podcast"
click at [351, 83] on span "Healthcare NOW Radio Podcast Network - Discussions on healt…" at bounding box center [310, 94] width 214 height 32
